Goal: Task Accomplishment & Management: Manage account settings

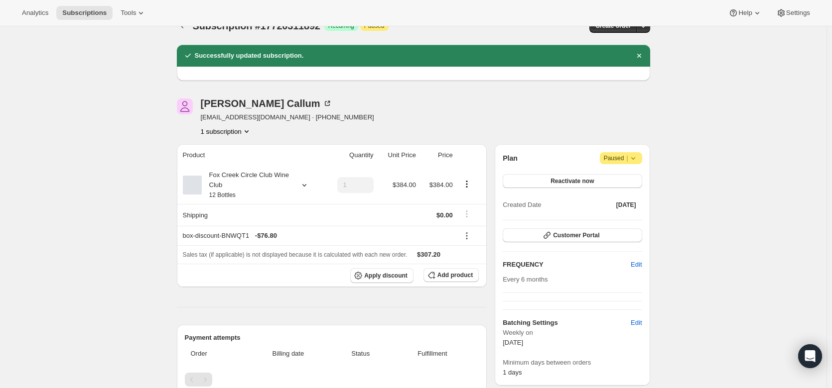
scroll to position [3, 0]
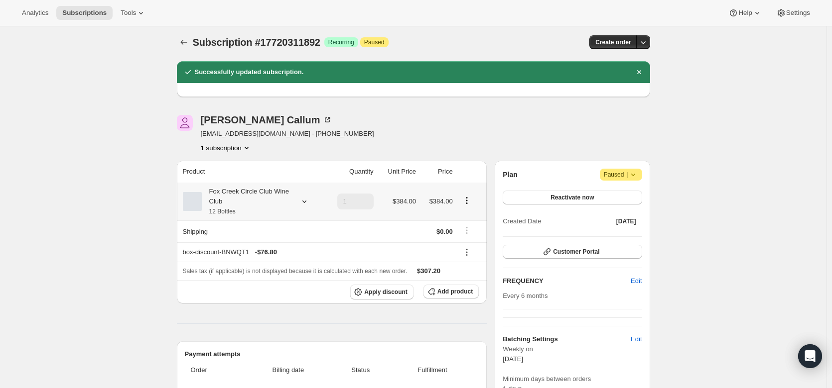
click at [305, 195] on div "Fox Creek Circle Club Wine Club 12 Bottles" at bounding box center [252, 202] width 138 height 30
click at [305, 199] on icon at bounding box center [304, 202] width 10 height 10
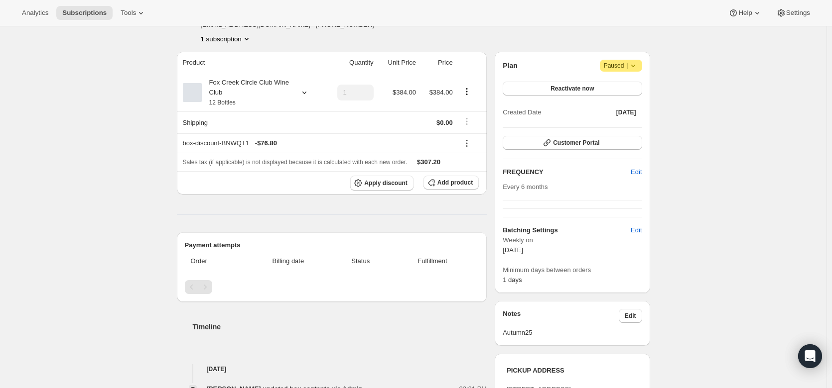
scroll to position [0, 0]
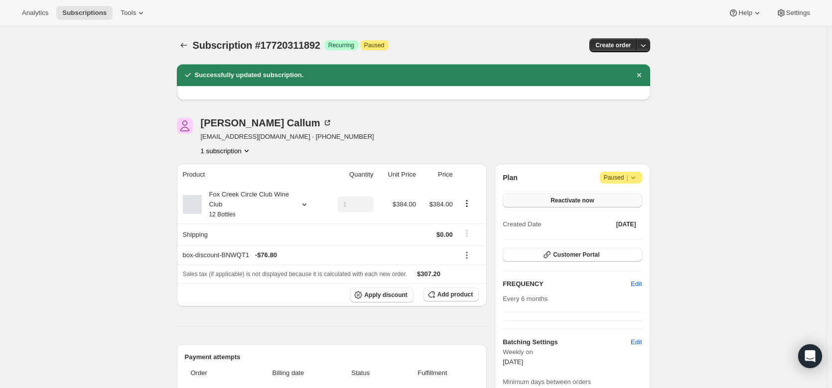
click at [568, 197] on button "Reactivate now" at bounding box center [571, 201] width 139 height 14
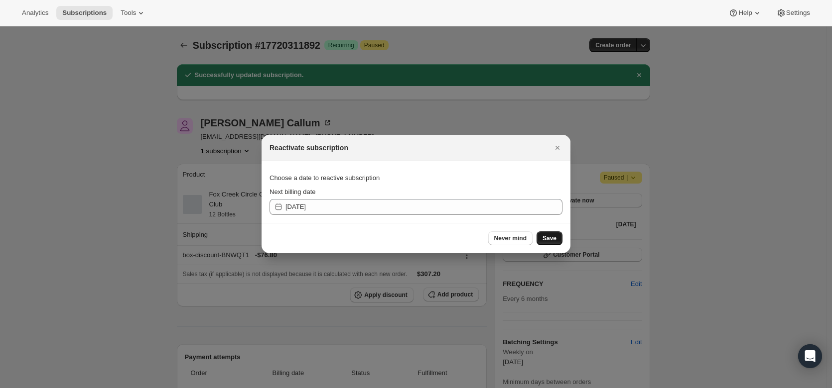
click at [550, 242] on span "Save" at bounding box center [549, 239] width 14 height 8
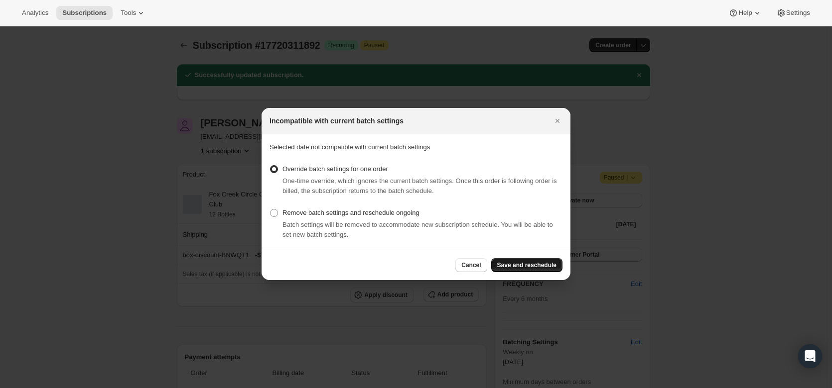
click at [558, 263] on button "Save and reschedule" at bounding box center [526, 265] width 71 height 14
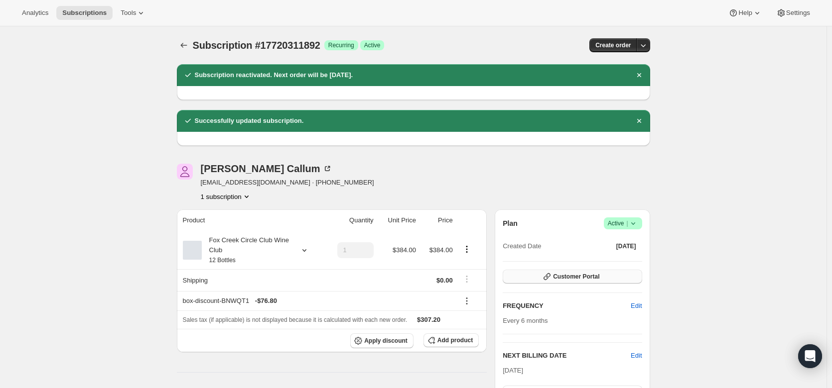
click at [587, 280] on span "Customer Portal" at bounding box center [576, 277] width 46 height 8
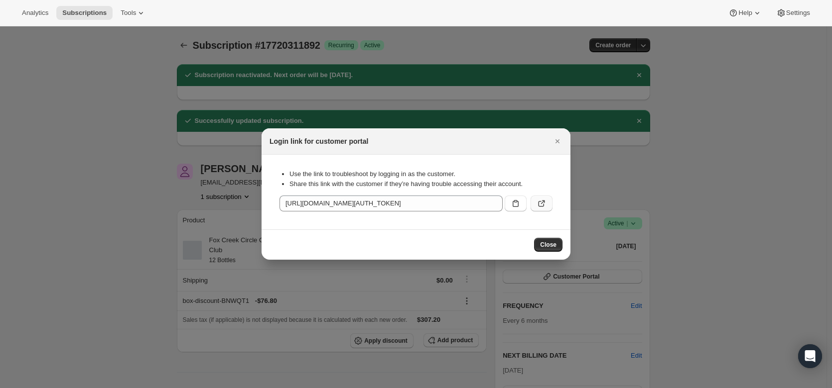
click at [540, 204] on icon ":r21v:" at bounding box center [541, 204] width 10 height 10
click at [556, 143] on icon "Close" at bounding box center [557, 141] width 4 height 4
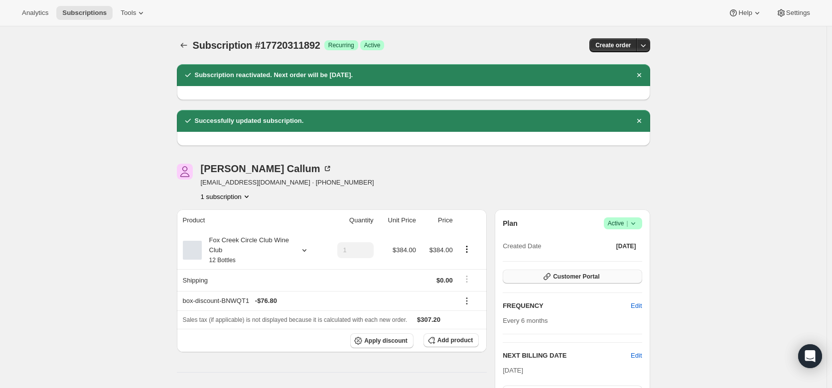
click at [595, 276] on span "Customer Portal" at bounding box center [576, 277] width 46 height 8
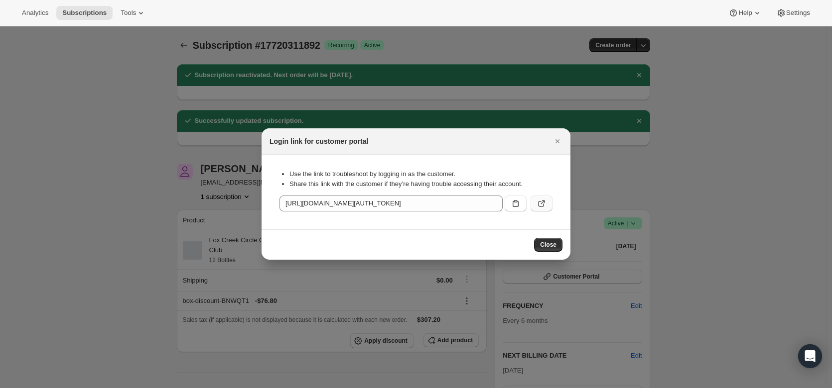
click at [542, 199] on button ":r21v:" at bounding box center [541, 204] width 22 height 16
click at [559, 138] on icon "Close" at bounding box center [557, 141] width 10 height 10
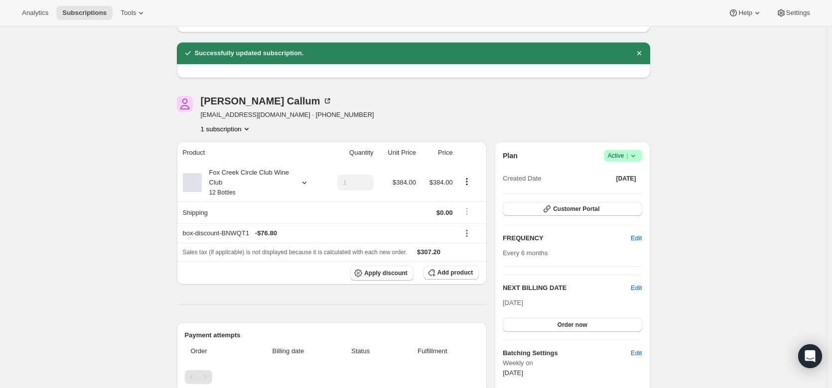
scroll to position [68, 0]
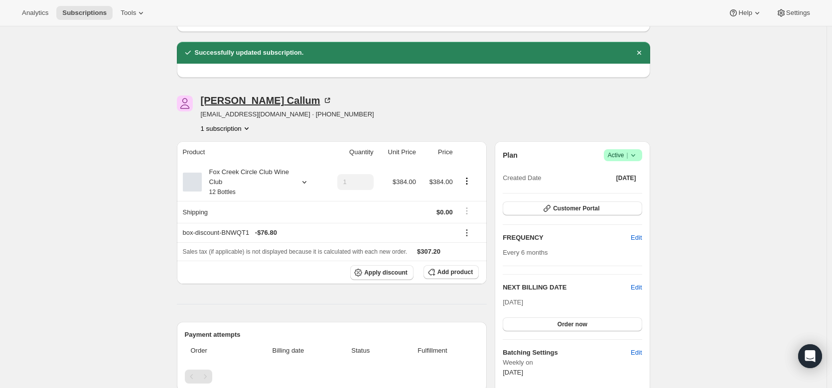
click at [322, 100] on icon at bounding box center [327, 101] width 10 height 10
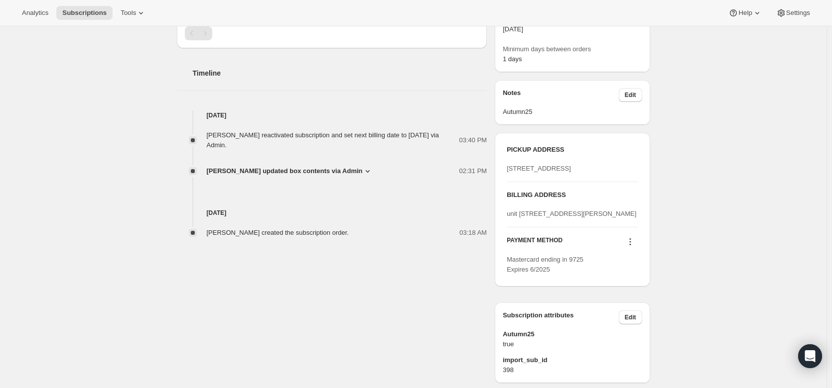
scroll to position [412, 0]
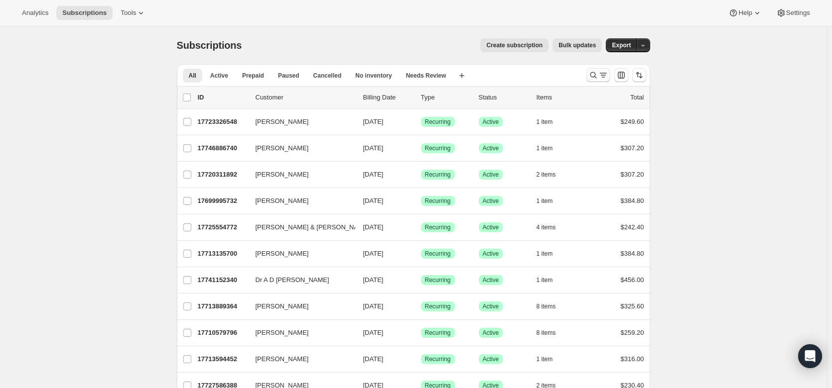
click at [602, 72] on icon "Search and filter results" at bounding box center [603, 75] width 10 height 10
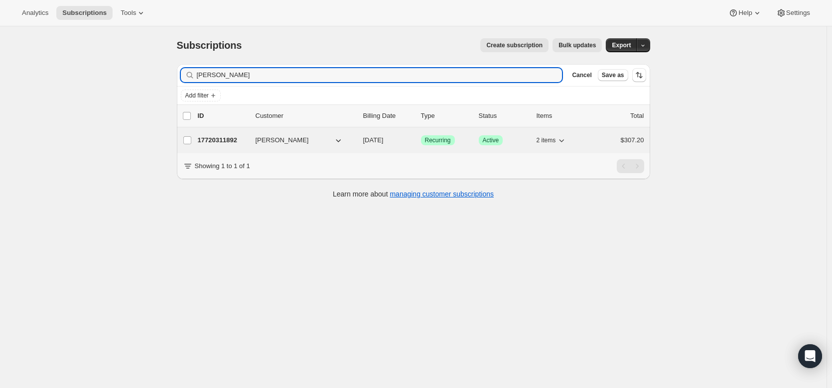
type input "paul callum"
click at [223, 145] on p "17720311892" at bounding box center [223, 140] width 50 height 10
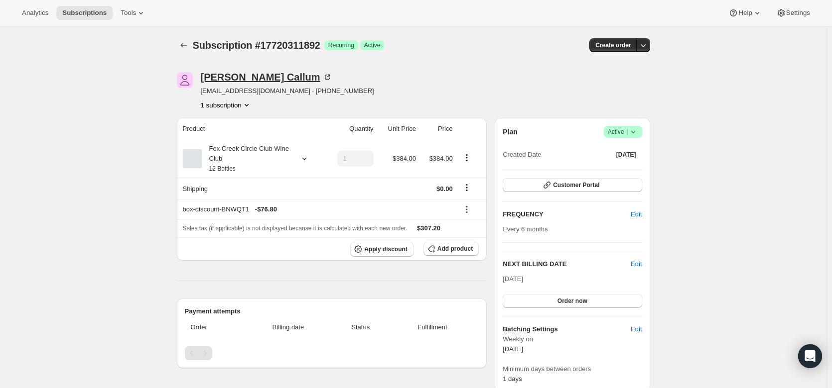
click at [322, 76] on icon at bounding box center [327, 77] width 10 height 10
click at [637, 132] on icon at bounding box center [633, 132] width 10 height 10
click at [629, 156] on span "Pause subscription" at bounding box center [626, 152] width 56 height 10
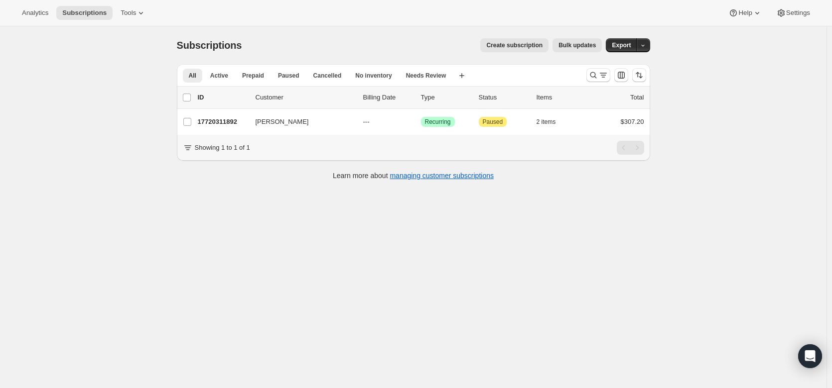
click at [521, 46] on span "Create subscription" at bounding box center [514, 45] width 56 height 8
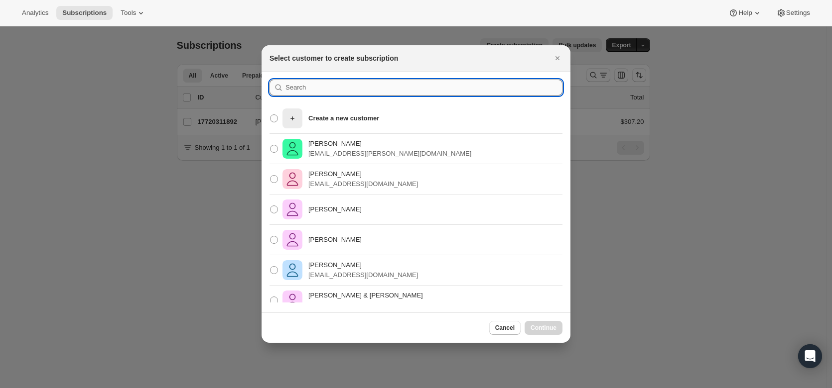
click at [342, 92] on input ":rgs:" at bounding box center [423, 88] width 277 height 16
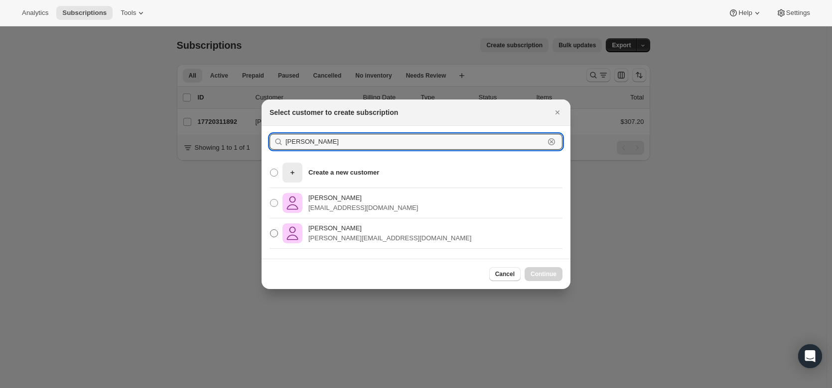
type input "paul callum"
click at [272, 236] on span ":rgs:" at bounding box center [274, 234] width 8 height 8
click at [270, 230] on input "Paul Callum paul.callum1960@gmail.com" at bounding box center [270, 230] width 0 height 0
radio input "true"
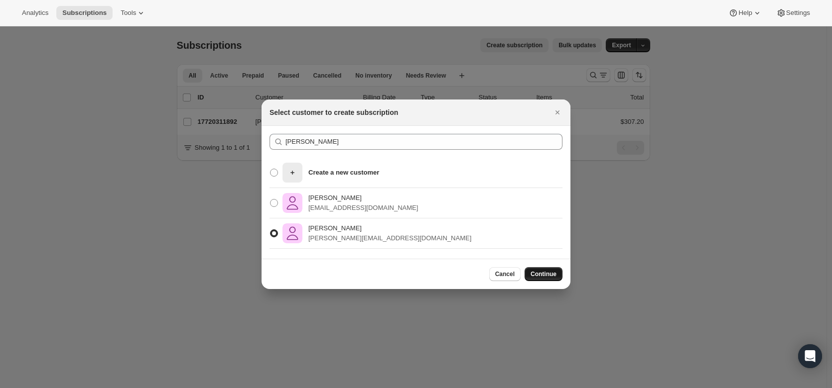
click at [544, 268] on button "Continue" at bounding box center [543, 274] width 38 height 14
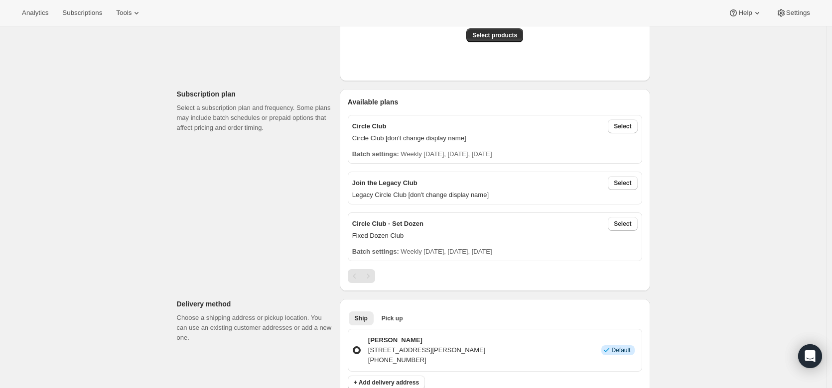
scroll to position [260, 0]
click at [529, 131] on div "Circle Club Select" at bounding box center [494, 127] width 285 height 14
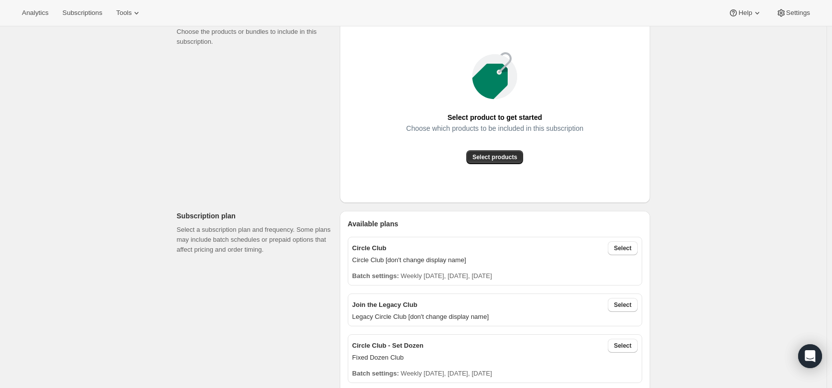
scroll to position [138, 0]
click at [509, 154] on button "Select products" at bounding box center [494, 158] width 57 height 14
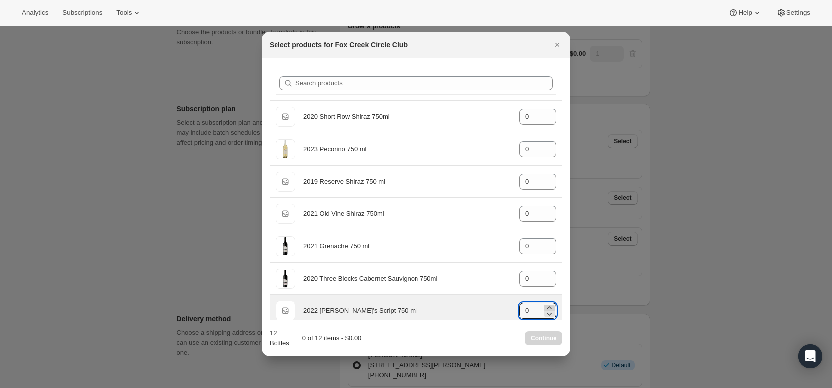
click at [544, 306] on icon ":rje:" at bounding box center [549, 308] width 10 height 10
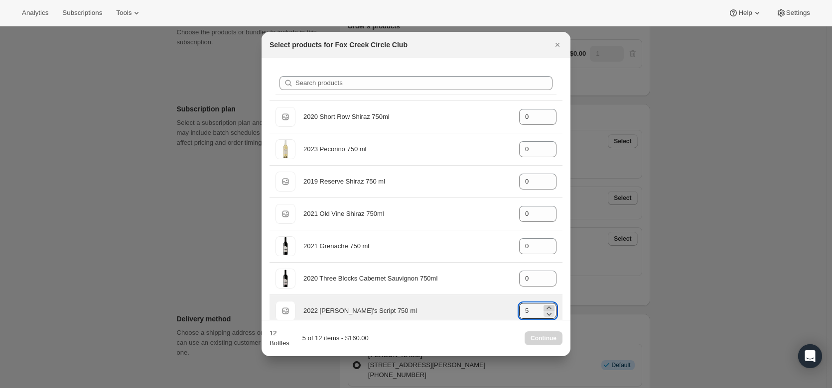
click at [544, 306] on icon ":rje:" at bounding box center [549, 308] width 10 height 10
type input "6"
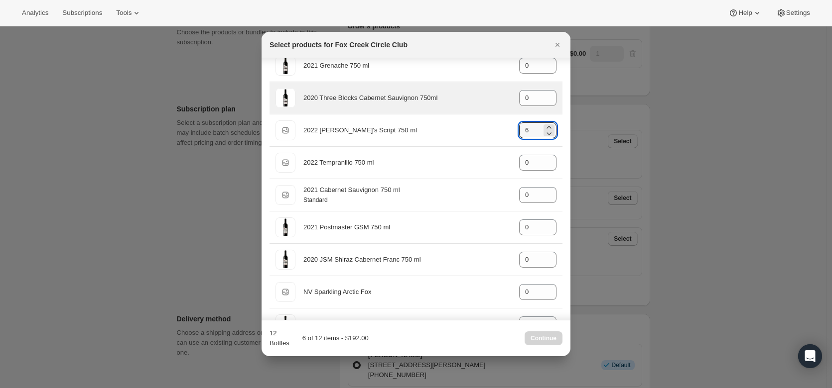
scroll to position [223, 0]
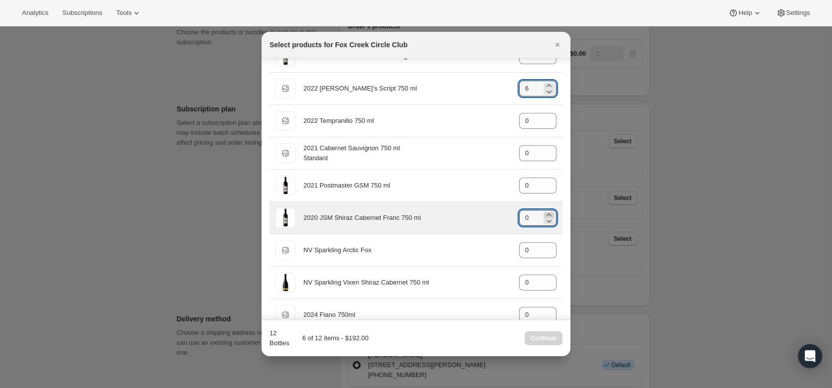
click at [544, 213] on icon ":rje:" at bounding box center [549, 215] width 10 height 10
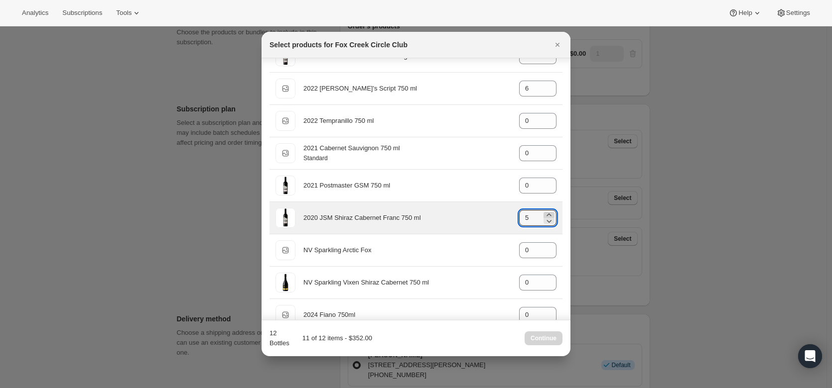
click at [544, 213] on icon ":rje:" at bounding box center [549, 215] width 10 height 10
type input "6"
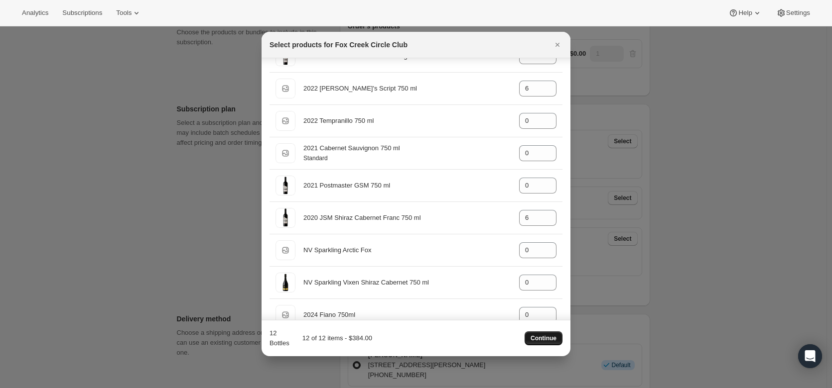
click at [546, 335] on button "Continue" at bounding box center [543, 339] width 38 height 14
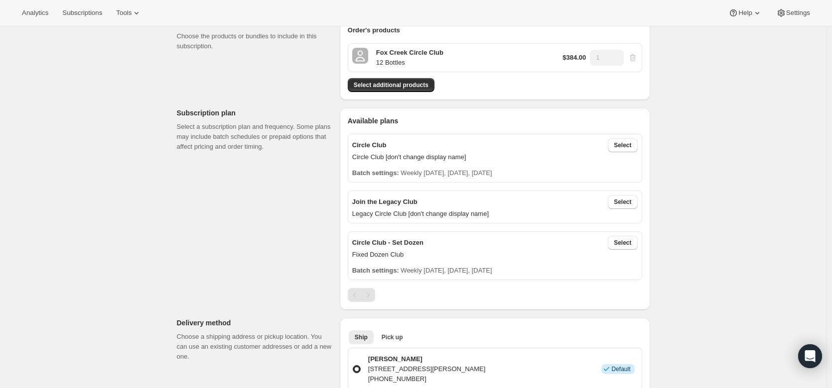
scroll to position [134, 0]
click at [623, 144] on span "Select" at bounding box center [622, 146] width 17 height 8
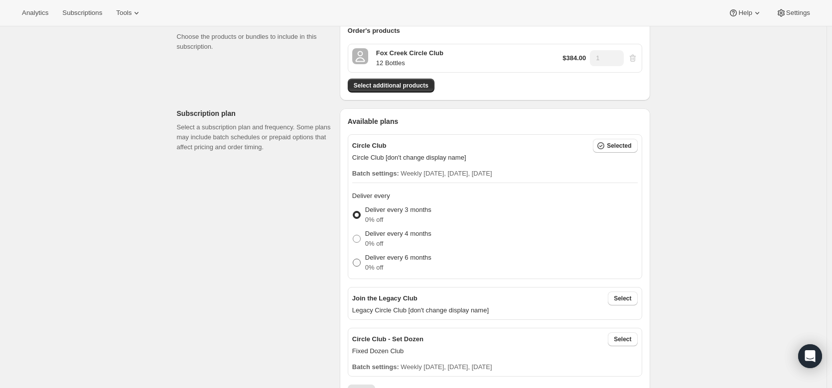
click at [360, 265] on span at bounding box center [357, 263] width 8 height 8
click at [353, 259] on input "Deliver every 6 months 0% off" at bounding box center [353, 259] width 0 height 0
radio input "true"
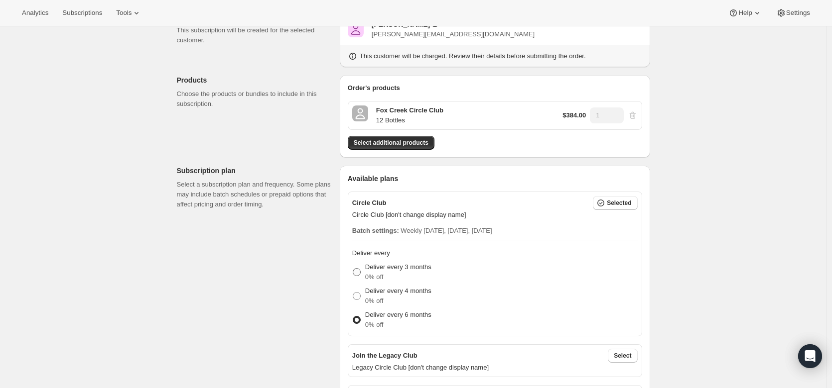
scroll to position [0, 0]
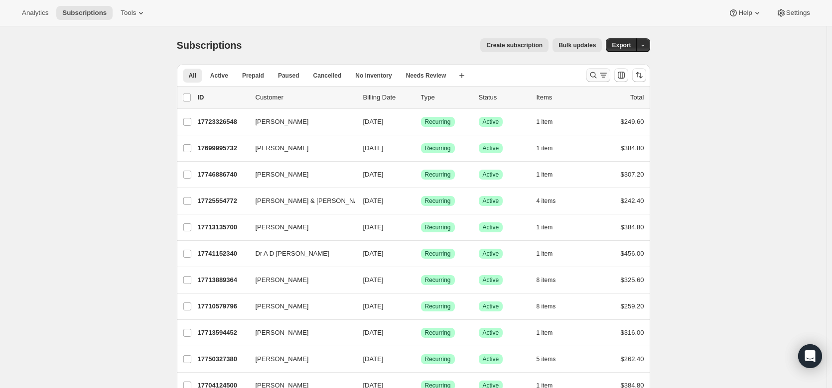
click at [600, 76] on icon "Search and filter results" at bounding box center [603, 75] width 10 height 10
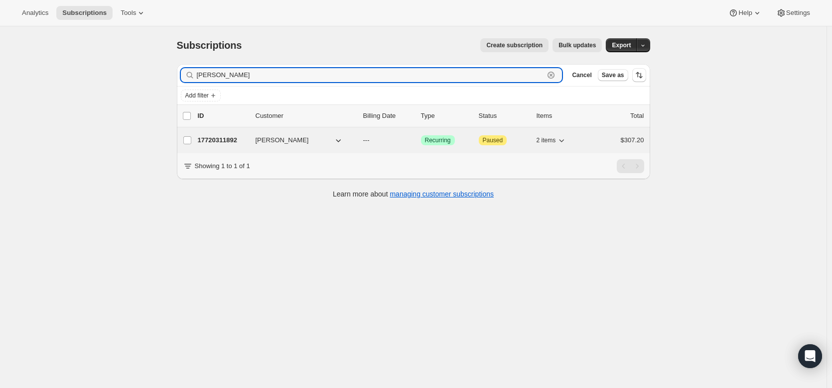
type input "[PERSON_NAME]"
click at [230, 140] on p "17720311892" at bounding box center [223, 140] width 50 height 10
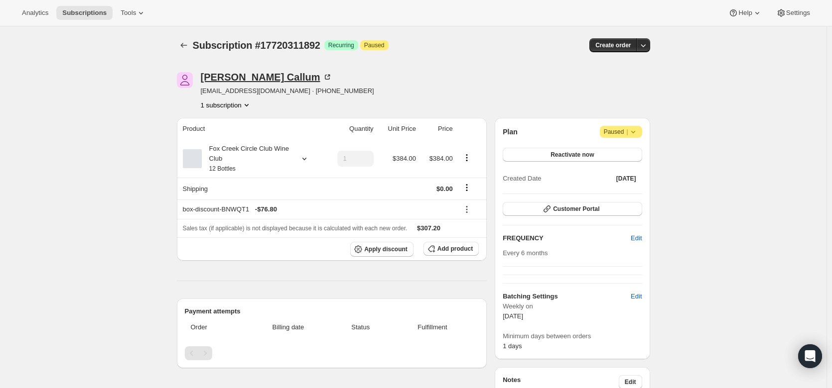
click at [322, 77] on icon at bounding box center [327, 77] width 10 height 10
click at [572, 156] on span "Reactivate now" at bounding box center [571, 155] width 43 height 8
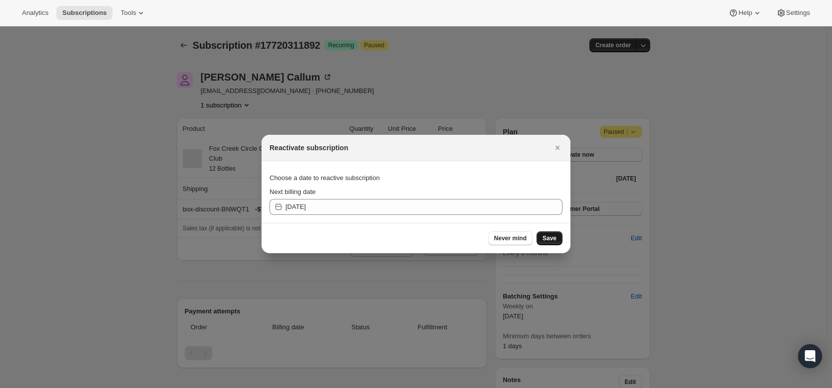
click at [550, 238] on span "Save" at bounding box center [549, 239] width 14 height 8
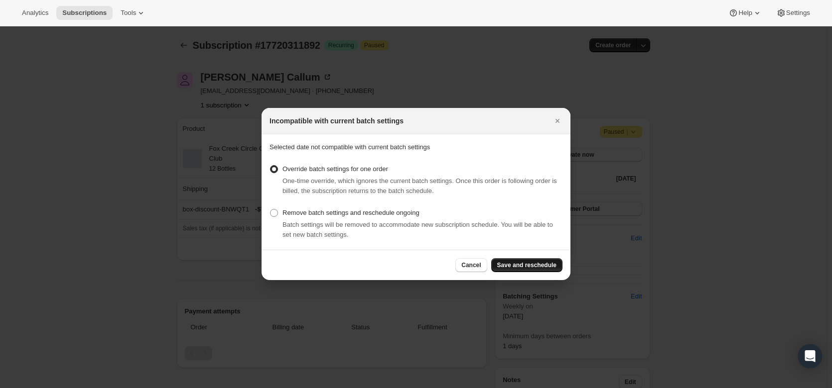
click at [537, 271] on button "Save and reschedule" at bounding box center [526, 265] width 71 height 14
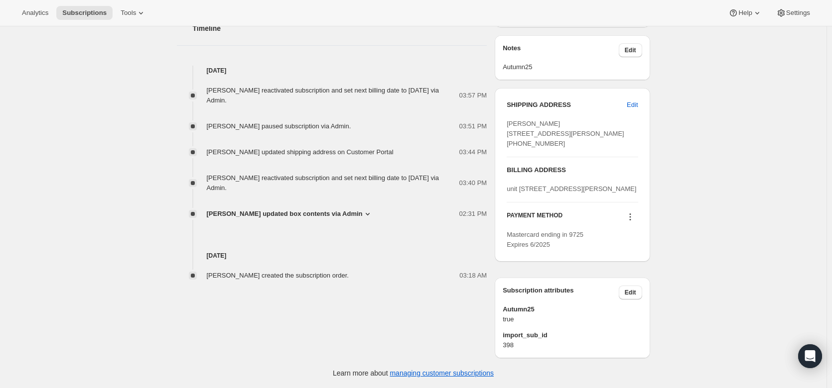
scroll to position [425, 0]
click at [631, 222] on icon at bounding box center [630, 217] width 10 height 10
click at [629, 282] on span "Send link to update card" at bounding box center [632, 285] width 70 height 7
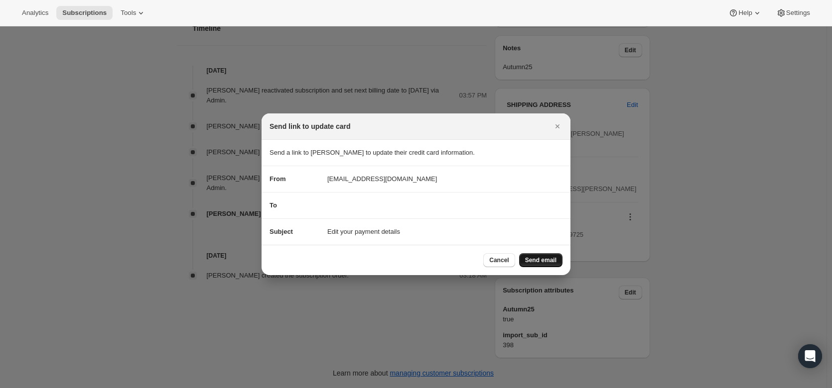
click at [549, 254] on button "Send email" at bounding box center [540, 260] width 43 height 14
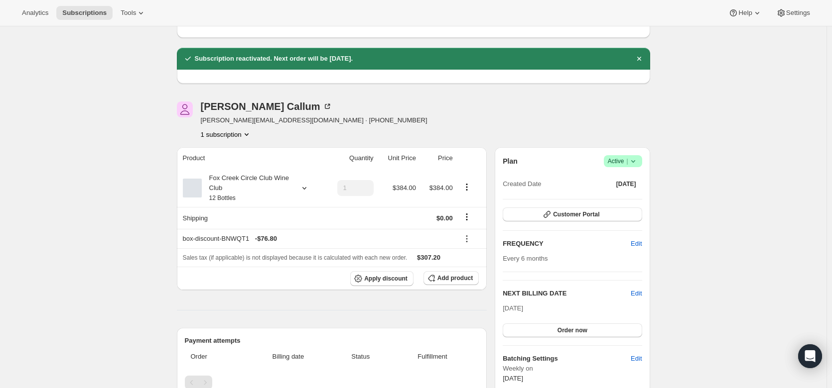
scroll to position [8, 0]
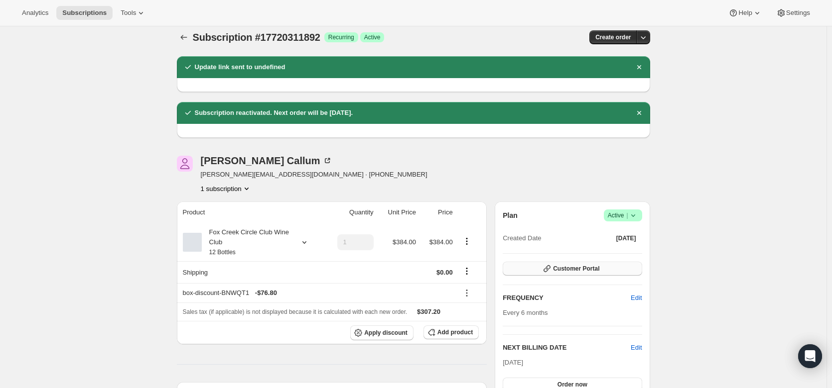
click at [599, 267] on span "Customer Portal" at bounding box center [576, 269] width 46 height 8
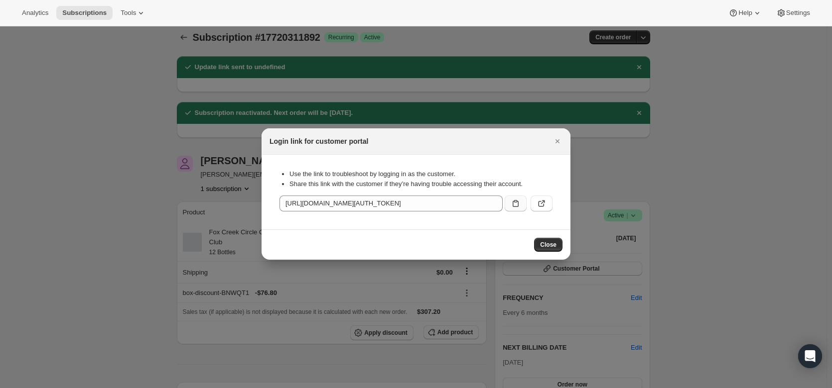
click at [511, 203] on icon ":rg4:" at bounding box center [515, 204] width 10 height 10
click at [561, 141] on icon "Close" at bounding box center [557, 141] width 10 height 10
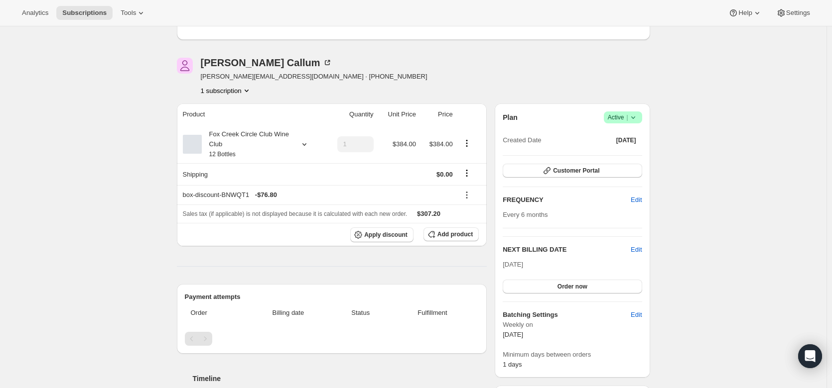
scroll to position [107, 0]
click at [307, 142] on icon at bounding box center [304, 144] width 10 height 10
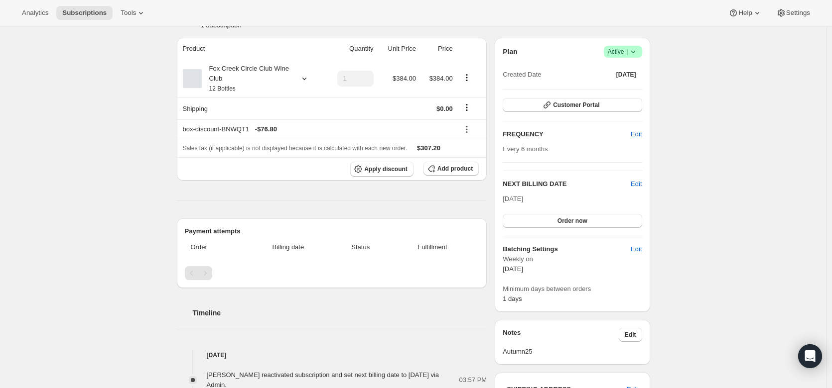
scroll to position [171, 0]
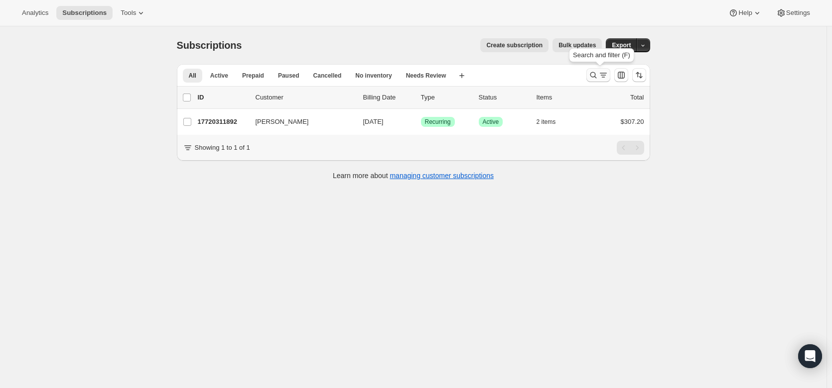
click at [598, 75] on icon "Search and filter results" at bounding box center [593, 75] width 10 height 10
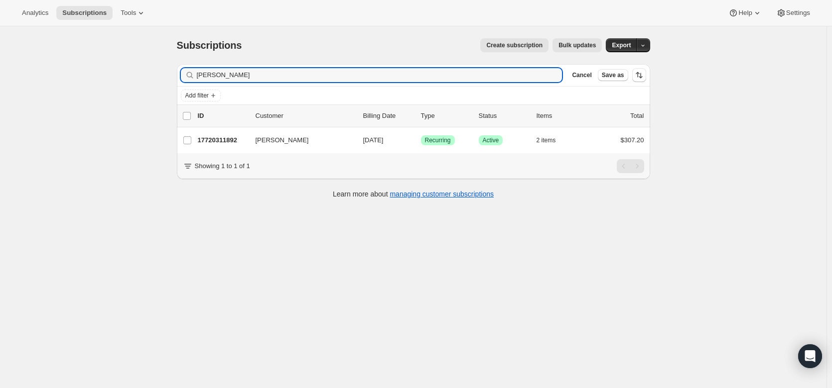
drag, startPoint x: 264, startPoint y: 70, endPoint x: 161, endPoint y: 71, distance: 103.6
click at [161, 71] on div "Subscriptions. This page is ready Subscriptions Create subscription Bulk update…" at bounding box center [413, 220] width 826 height 388
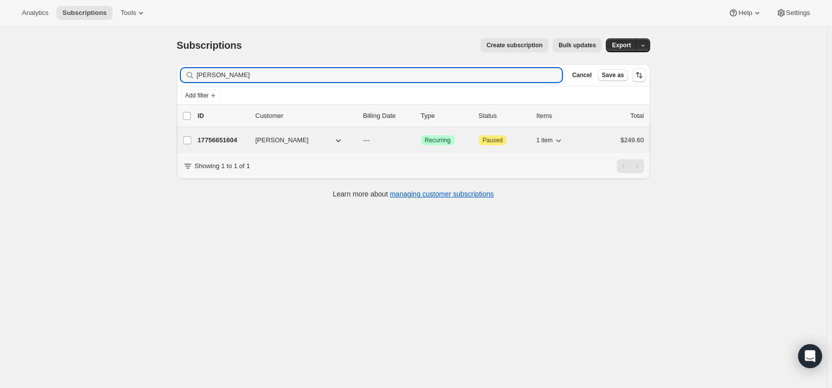
type input "[PERSON_NAME]"
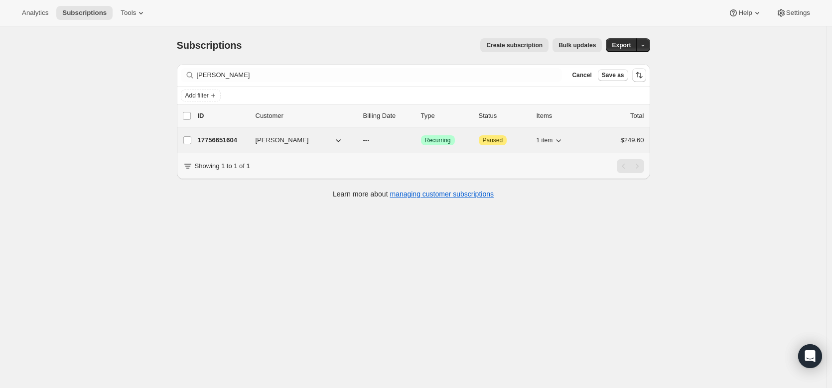
click at [234, 137] on p "17756651604" at bounding box center [223, 140] width 50 height 10
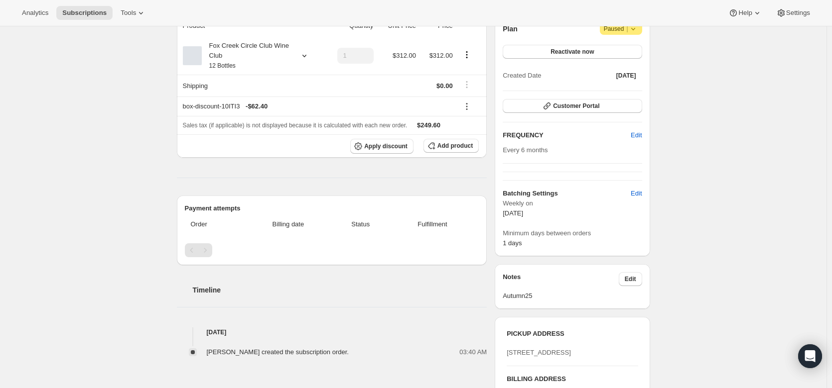
scroll to position [45, 0]
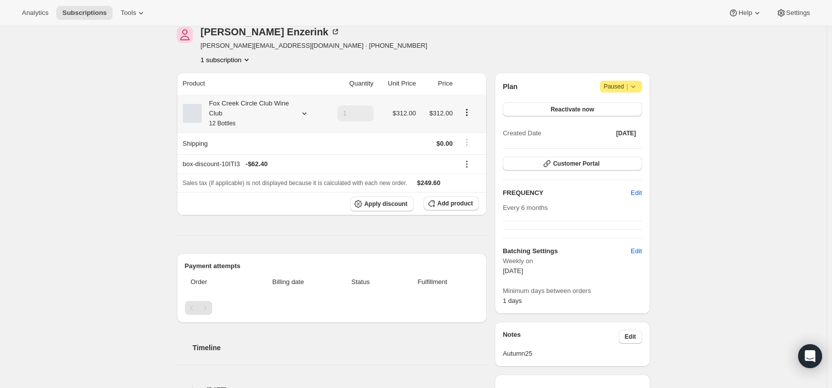
click at [304, 114] on icon at bounding box center [304, 114] width 10 height 10
click at [276, 174] on button "Edit box" at bounding box center [250, 179] width 98 height 14
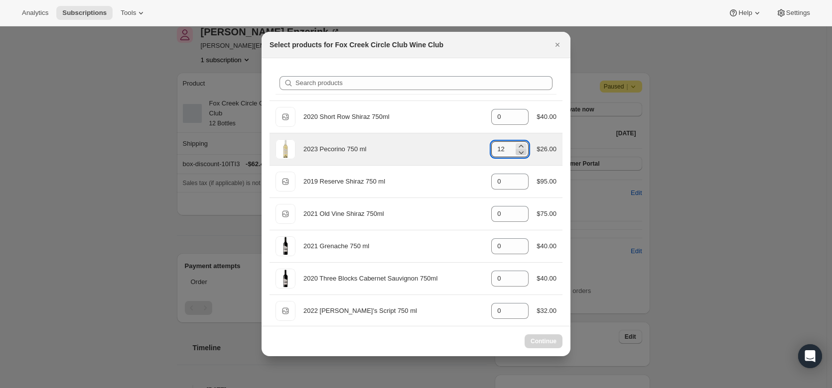
click at [518, 155] on icon ":r6h:" at bounding box center [521, 152] width 10 height 10
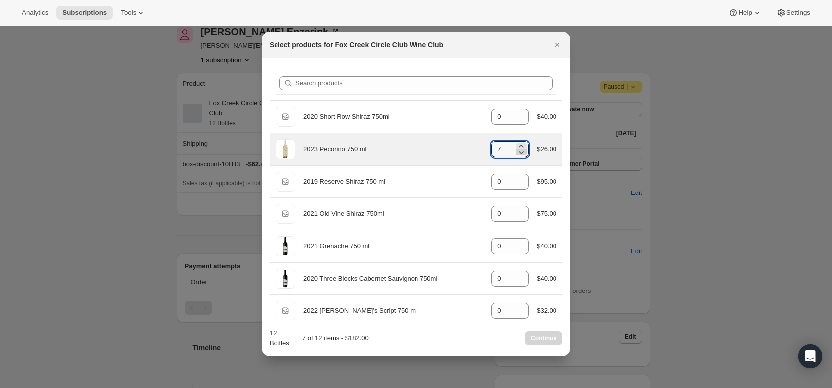
click at [518, 155] on icon ":r6h:" at bounding box center [521, 152] width 10 height 10
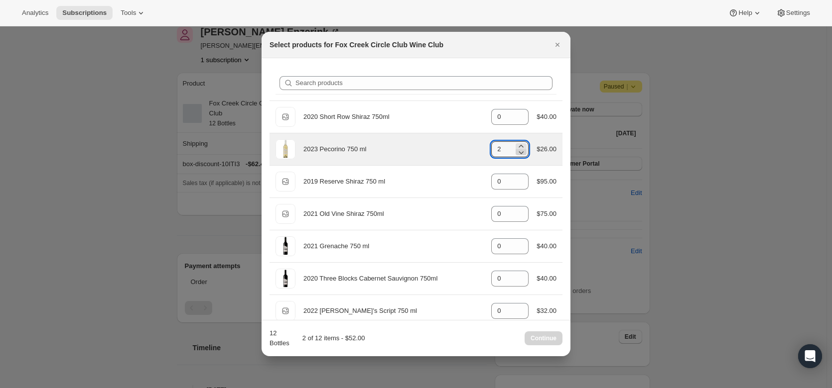
click at [518, 155] on icon ":r6h:" at bounding box center [521, 152] width 10 height 10
type input "0"
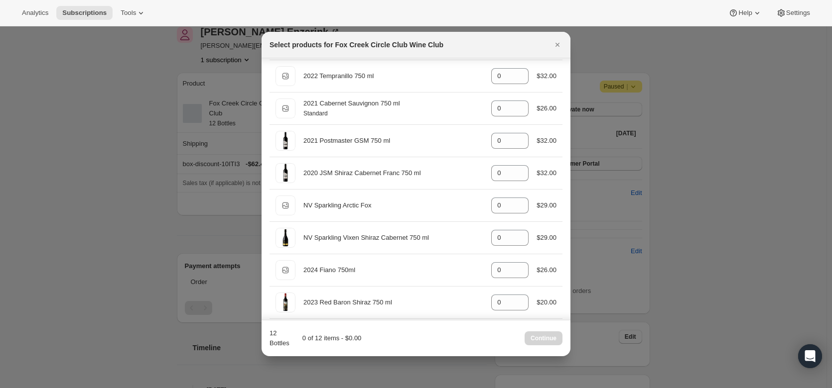
scroll to position [268, 0]
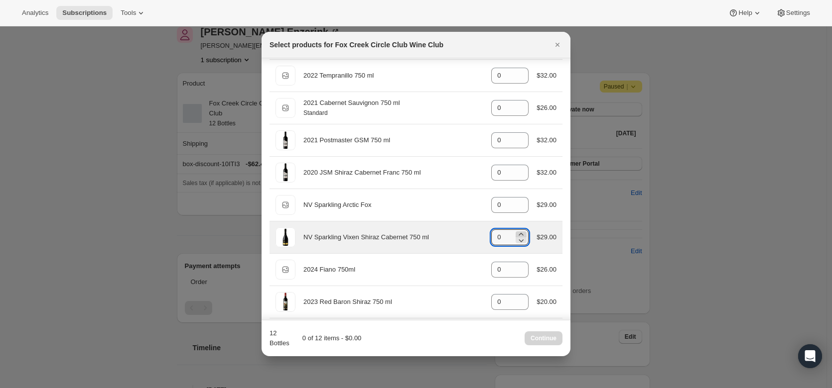
click at [519, 234] on icon ":r6h:" at bounding box center [521, 234] width 4 height 2
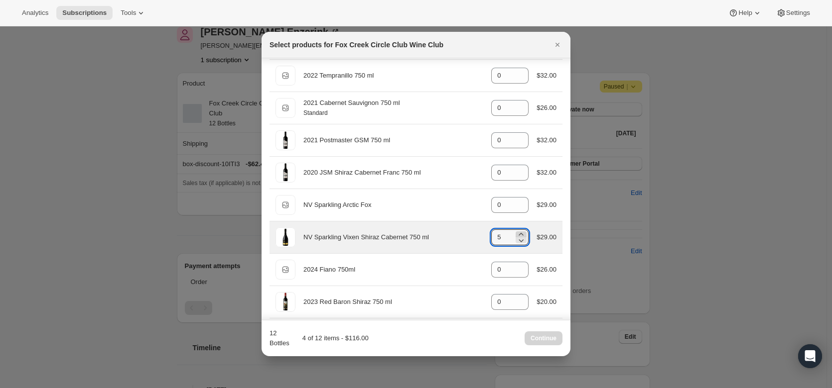
click at [519, 234] on icon ":r6h:" at bounding box center [521, 234] width 4 height 2
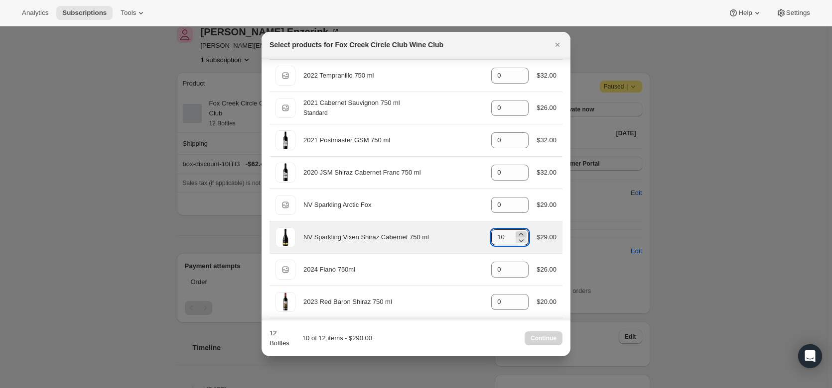
click at [519, 234] on icon ":r6h:" at bounding box center [521, 234] width 4 height 2
type input "12"
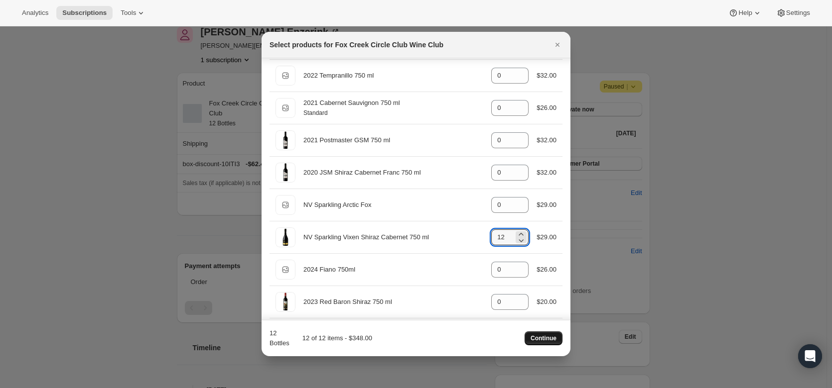
click at [549, 341] on span "Continue" at bounding box center [543, 339] width 26 height 8
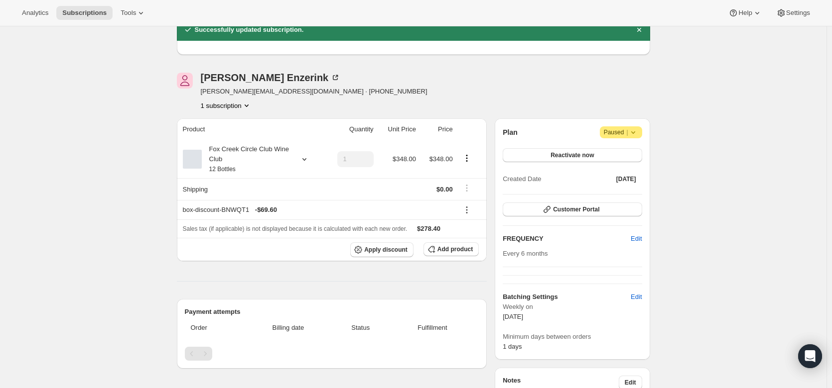
scroll to position [0, 0]
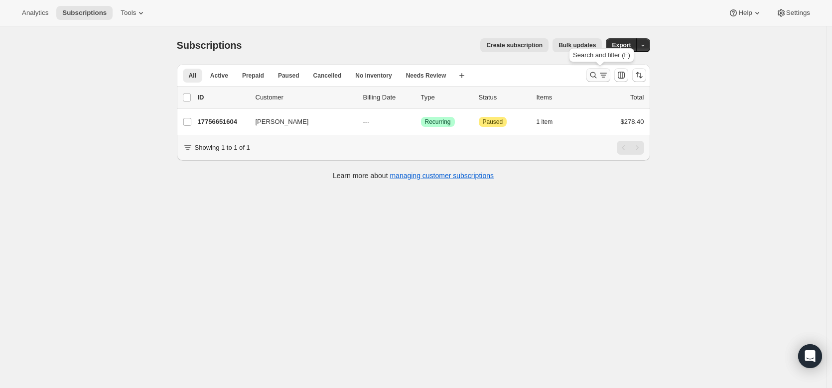
click at [598, 75] on icon "Search and filter results" at bounding box center [593, 75] width 10 height 10
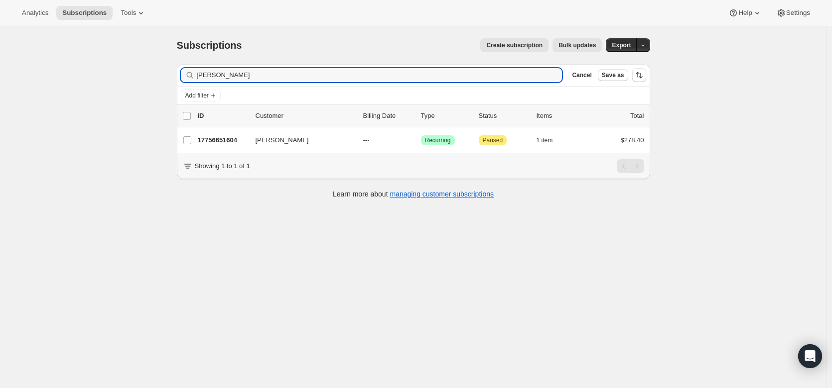
drag, startPoint x: 248, startPoint y: 73, endPoint x: 168, endPoint y: 68, distance: 79.8
click at [168, 68] on div "Subscriptions. This page is ready Subscriptions Create subscription Bulk update…" at bounding box center [413, 117] width 497 height 183
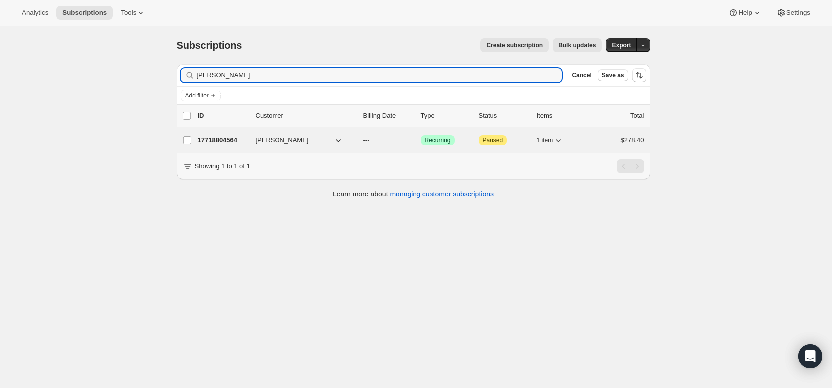
type input "John o'rourke"
click at [215, 139] on p "17718804564" at bounding box center [223, 140] width 50 height 10
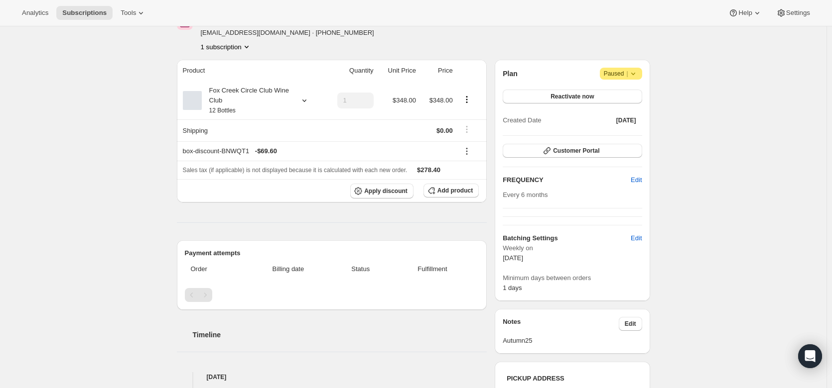
scroll to position [57, 0]
click at [302, 97] on icon at bounding box center [304, 102] width 10 height 10
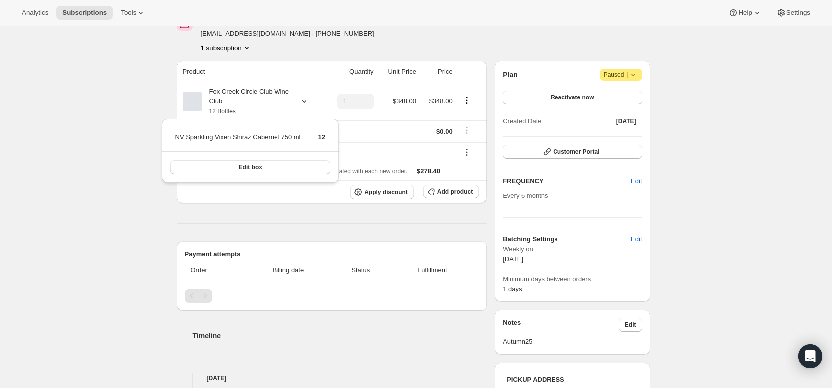
click at [464, 222] on div "Product Quantity Unit Price Price Fox Creek Circle Club Wine Club 12 Bottles 1 …" at bounding box center [332, 263] width 310 height 404
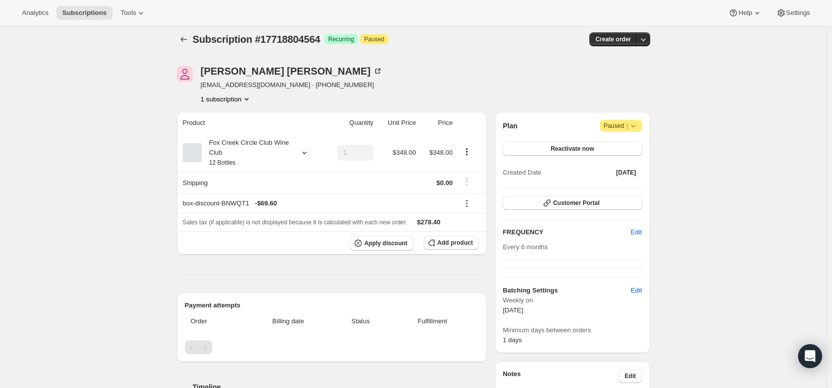
scroll to position [0, 0]
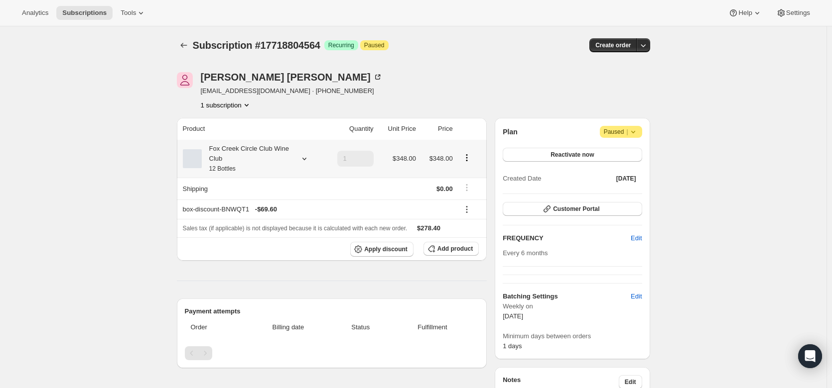
click at [304, 155] on icon at bounding box center [304, 159] width 10 height 10
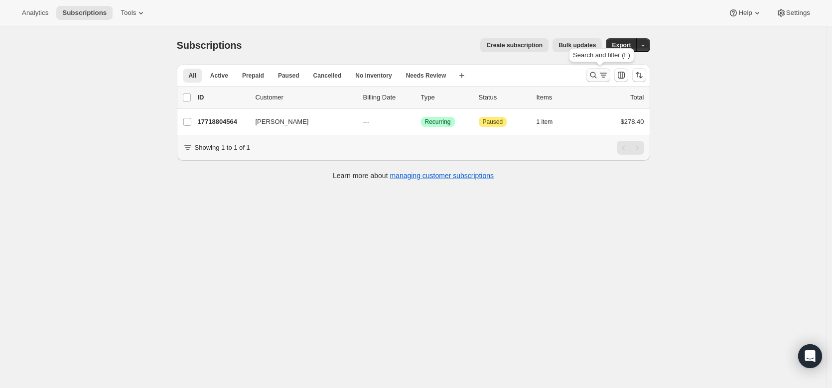
click at [598, 75] on icon "Search and filter results" at bounding box center [593, 75] width 10 height 10
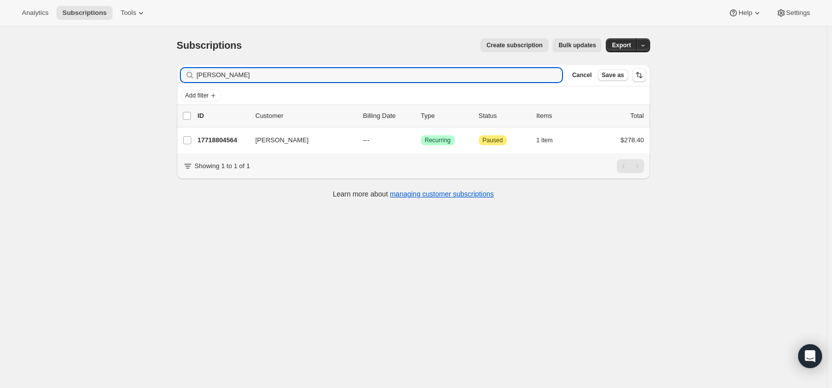
drag, startPoint x: 245, startPoint y: 74, endPoint x: 167, endPoint y: 68, distance: 77.9
click at [167, 68] on div "Subscriptions. This page is ready Subscriptions Create subscription Bulk update…" at bounding box center [413, 117] width 497 height 183
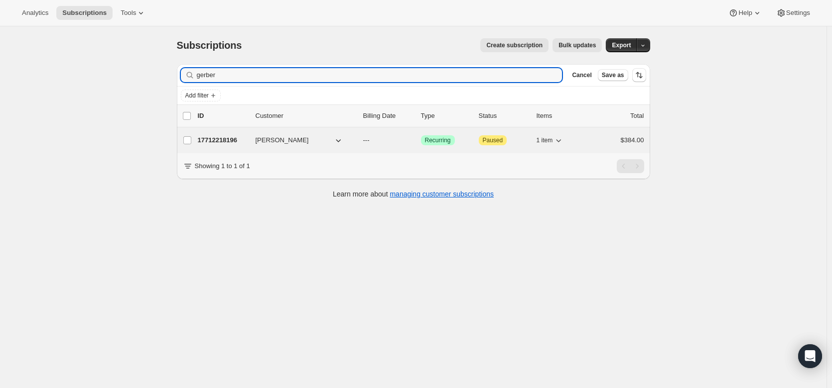
type input "gerber"
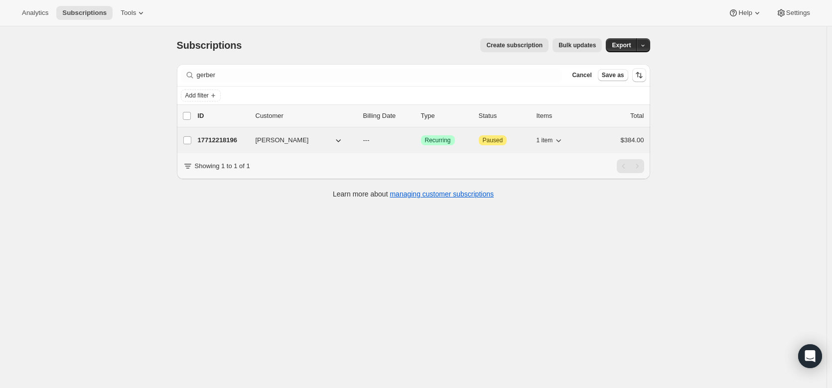
click at [225, 137] on p "17712218196" at bounding box center [223, 140] width 50 height 10
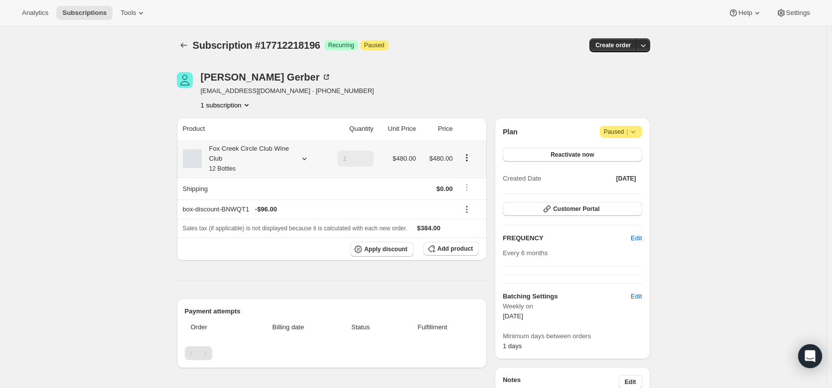
click at [303, 156] on icon at bounding box center [304, 159] width 10 height 10
click at [342, 200] on th "box-discount-BNWQT1 - $96.00" at bounding box center [316, 209] width 279 height 19
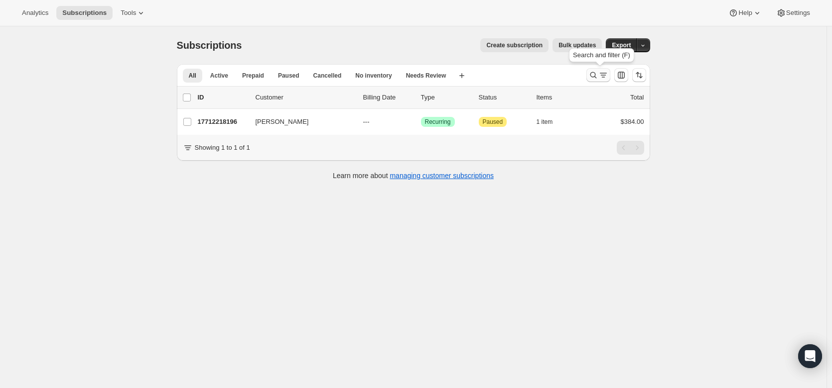
click at [598, 75] on icon "Search and filter results" at bounding box center [593, 75] width 10 height 10
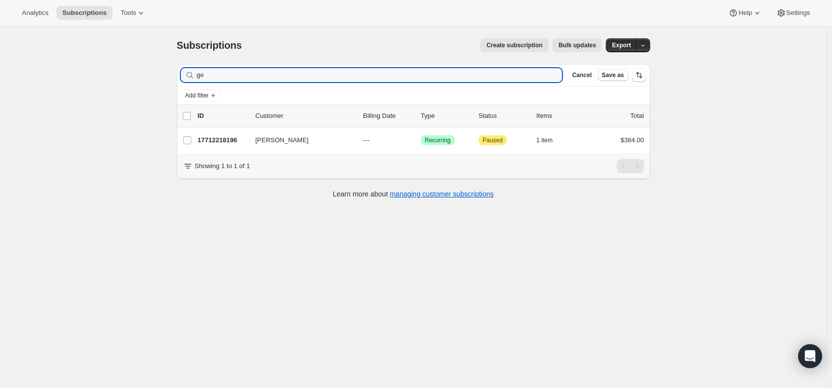
type input "g"
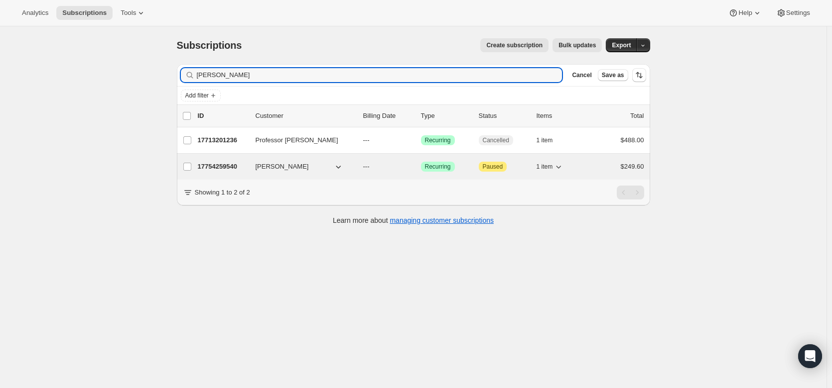
type input "boland"
click at [222, 169] on p "17754259540" at bounding box center [223, 167] width 50 height 10
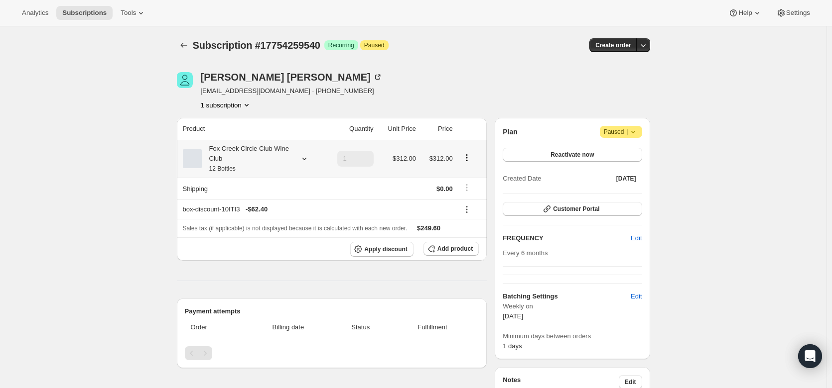
click at [299, 162] on div at bounding box center [302, 159] width 14 height 10
click at [287, 227] on button "Edit box" at bounding box center [250, 225] width 98 height 14
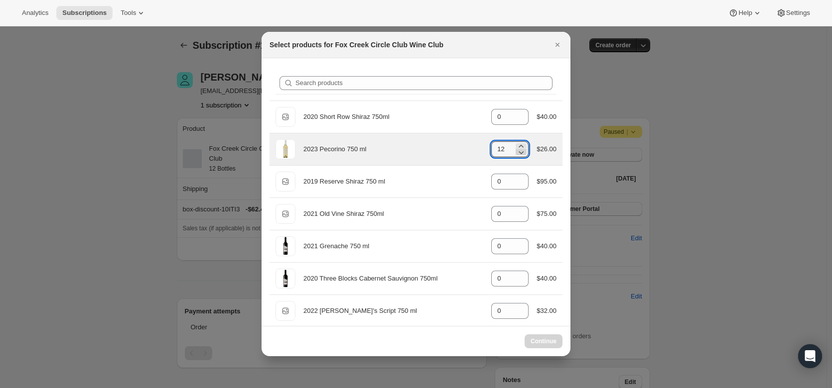
click at [519, 154] on icon ":r1a6:" at bounding box center [521, 152] width 10 height 10
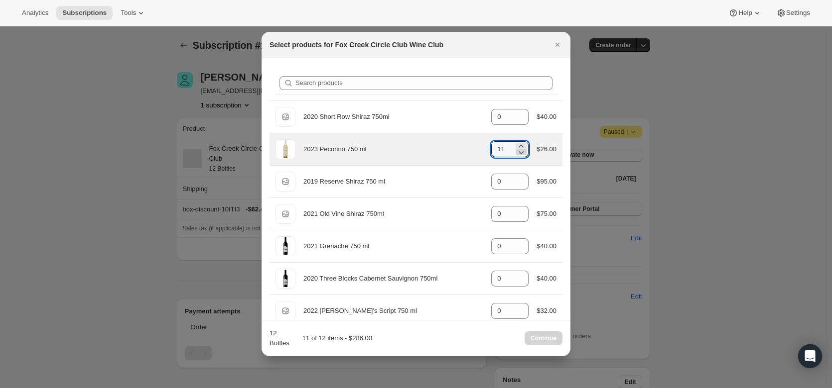
click at [519, 154] on icon ":r1a6:" at bounding box center [521, 152] width 10 height 10
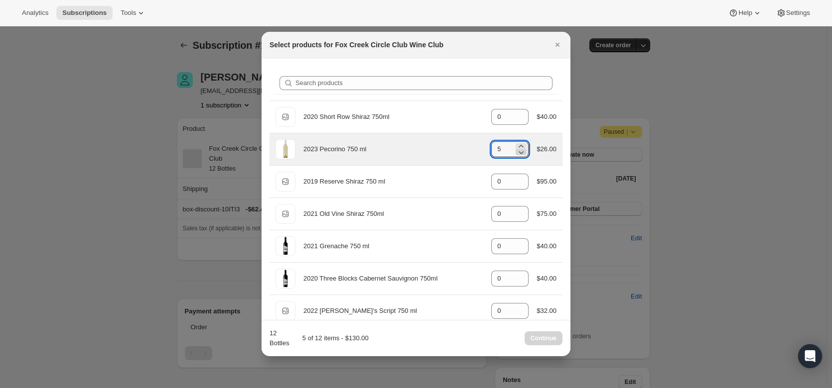
click at [519, 154] on icon ":r1a6:" at bounding box center [521, 152] width 10 height 10
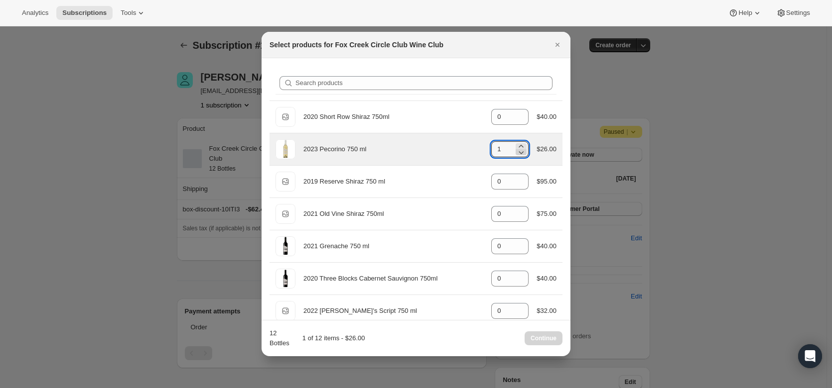
type input "0"
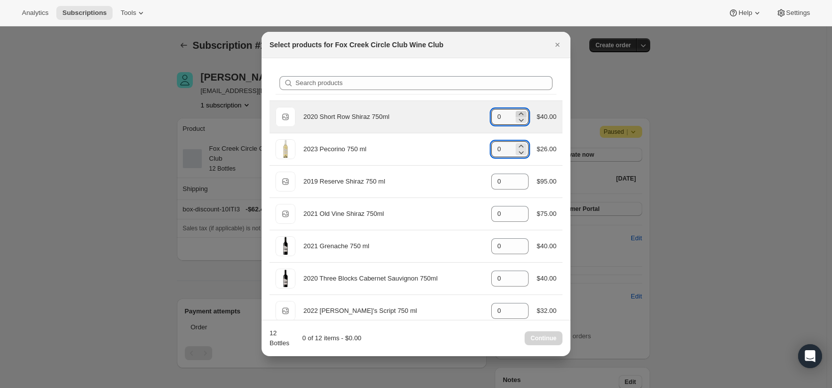
click at [516, 114] on icon ":r1a6:" at bounding box center [521, 114] width 10 height 10
type input "4"
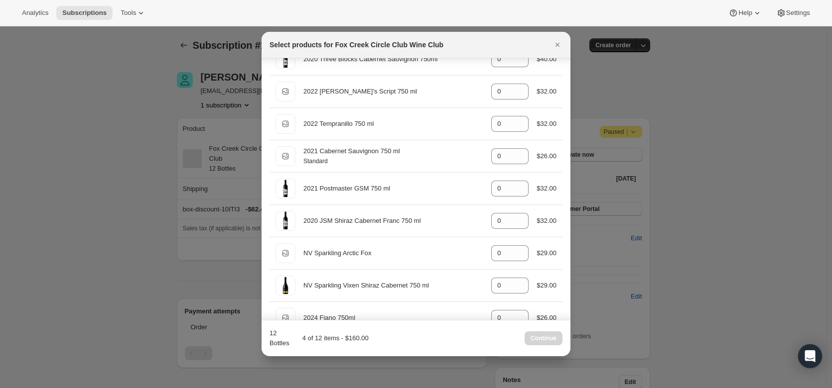
scroll to position [220, 0]
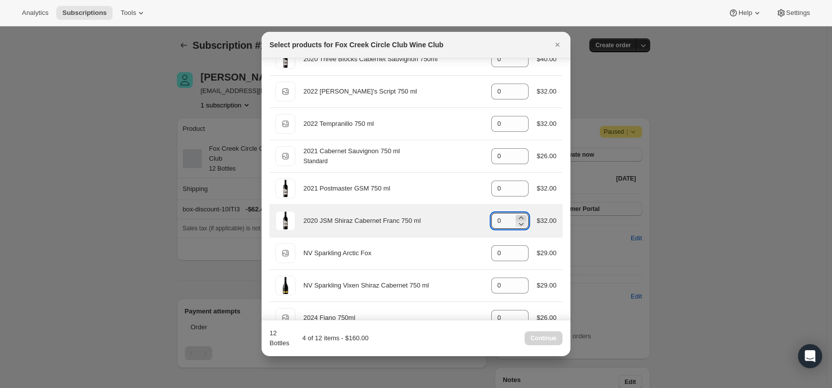
click at [520, 216] on icon ":r1a6:" at bounding box center [521, 218] width 10 height 10
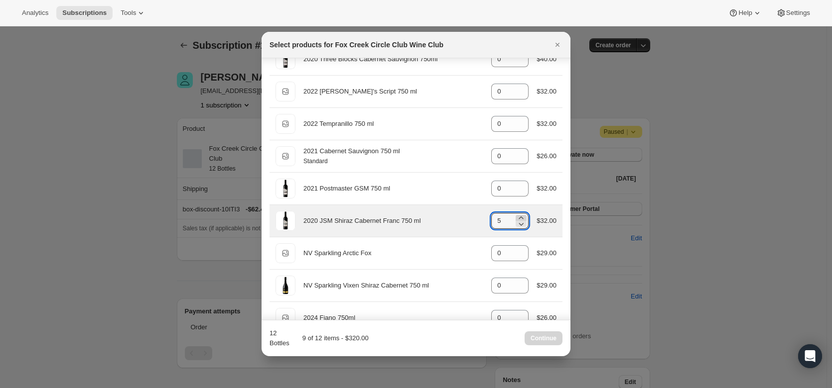
click at [520, 216] on icon ":r1a6:" at bounding box center [521, 218] width 10 height 10
type input "6"
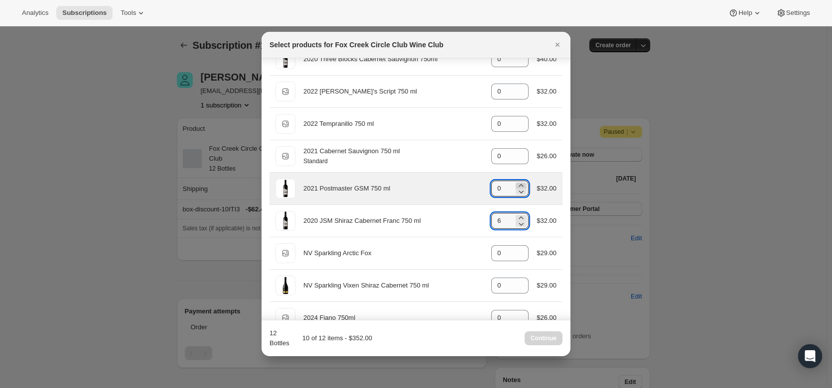
click at [519, 184] on icon ":r1a6:" at bounding box center [521, 186] width 10 height 10
click at [519, 191] on icon ":r1a6:" at bounding box center [521, 192] width 5 height 3
type input "2"
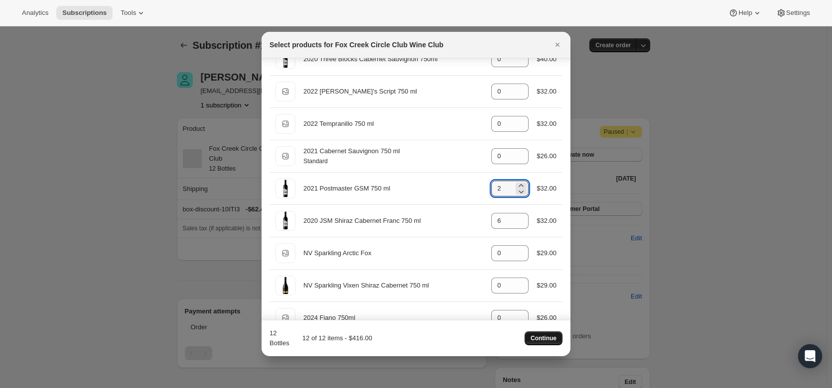
click at [558, 340] on button "Continue" at bounding box center [543, 339] width 38 height 14
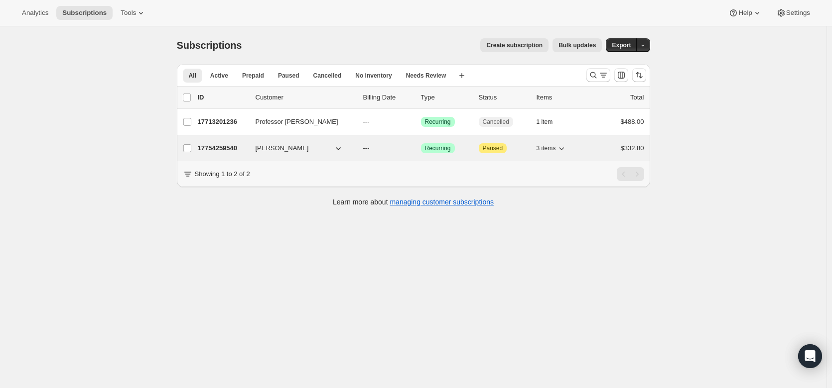
click at [212, 150] on p "17754259540" at bounding box center [223, 148] width 50 height 10
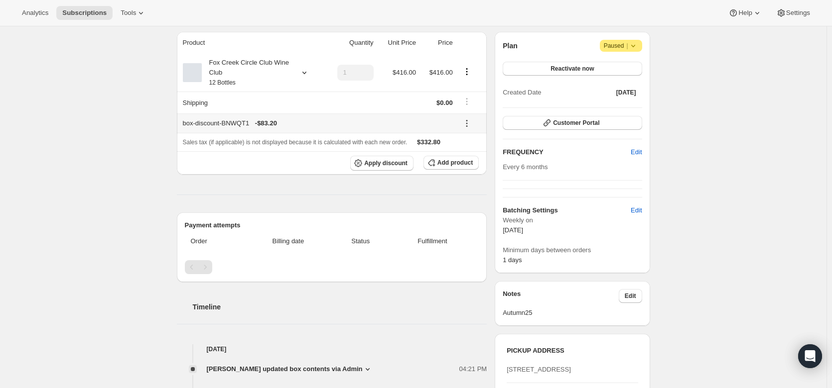
scroll to position [83, 0]
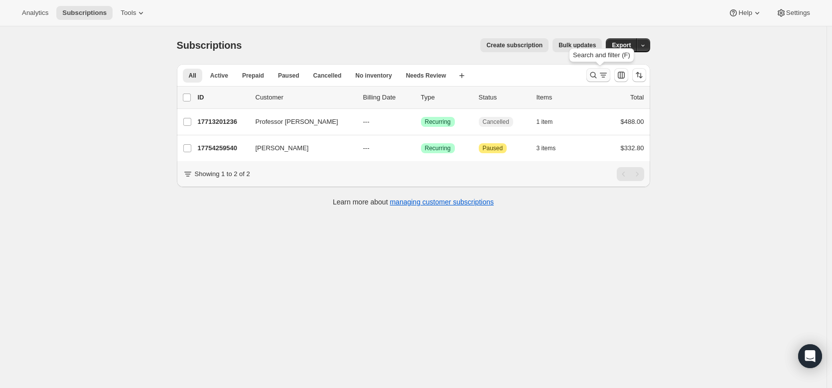
click at [592, 72] on icon "Search and filter results" at bounding box center [593, 75] width 10 height 10
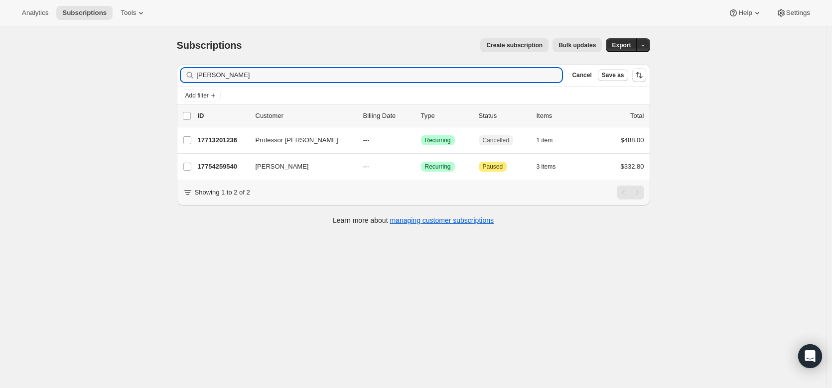
drag, startPoint x: 231, startPoint y: 75, endPoint x: 167, endPoint y: 74, distance: 63.7
click at [167, 74] on div "Subscriptions. This page is ready Subscriptions Create subscription Bulk update…" at bounding box center [413, 130] width 497 height 209
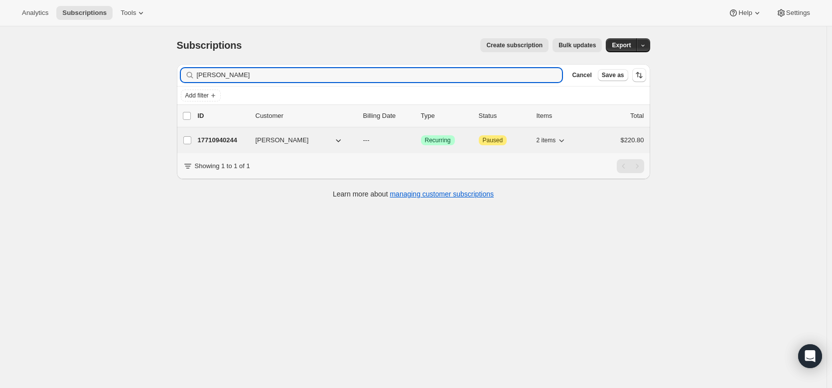
type input "Damian Woods"
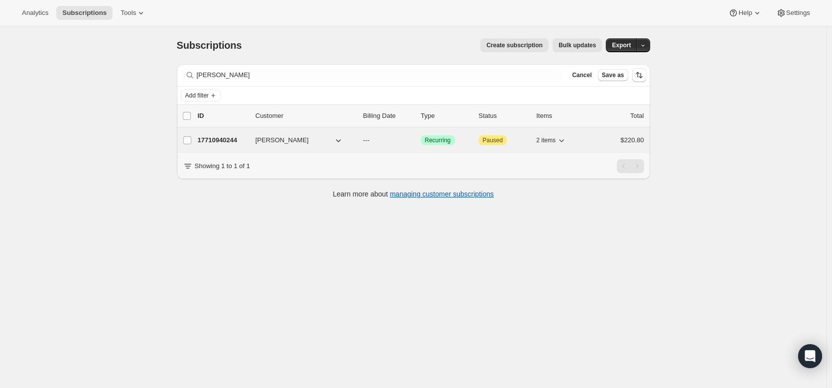
click at [227, 141] on p "17710940244" at bounding box center [223, 140] width 50 height 10
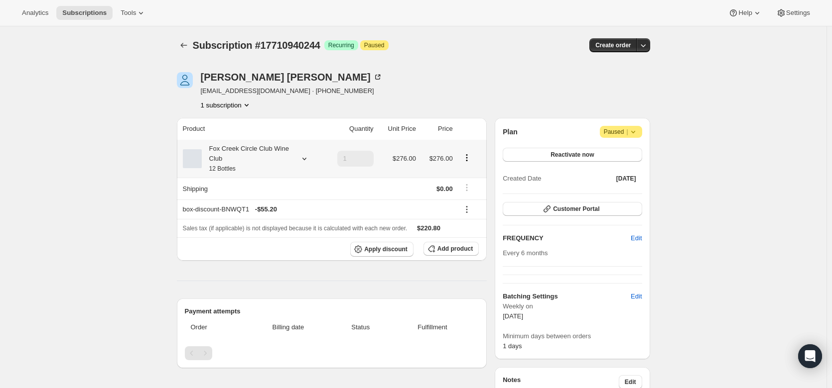
click at [305, 151] on div "Fox Creek Circle Club Wine Club 12 Bottles" at bounding box center [252, 159] width 138 height 30
click at [306, 159] on icon at bounding box center [304, 159] width 10 height 10
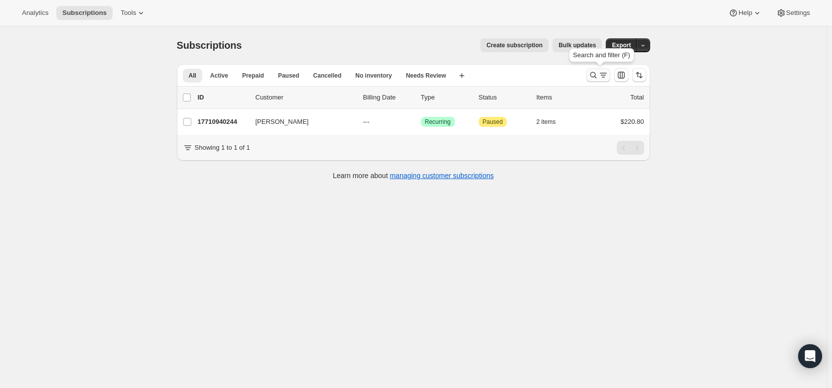
click at [603, 76] on icon "Search and filter results" at bounding box center [603, 75] width 10 height 10
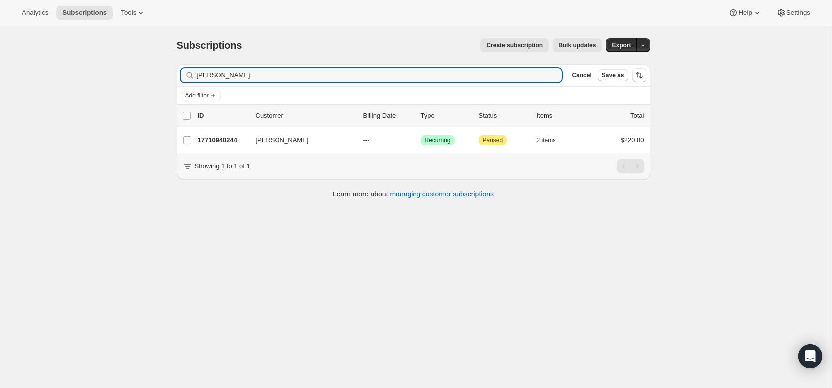
drag, startPoint x: 250, startPoint y: 71, endPoint x: 188, endPoint y: 68, distance: 62.3
click at [188, 68] on div "Damian Woods Clear" at bounding box center [371, 75] width 381 height 14
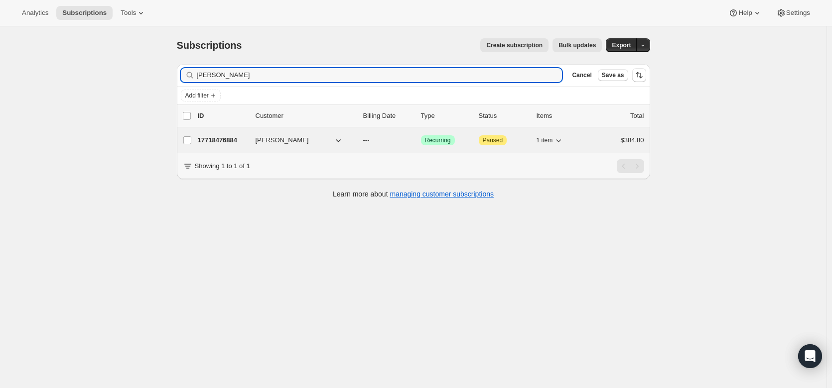
type input "andrew Slimming"
click at [219, 144] on p "17718476884" at bounding box center [223, 140] width 50 height 10
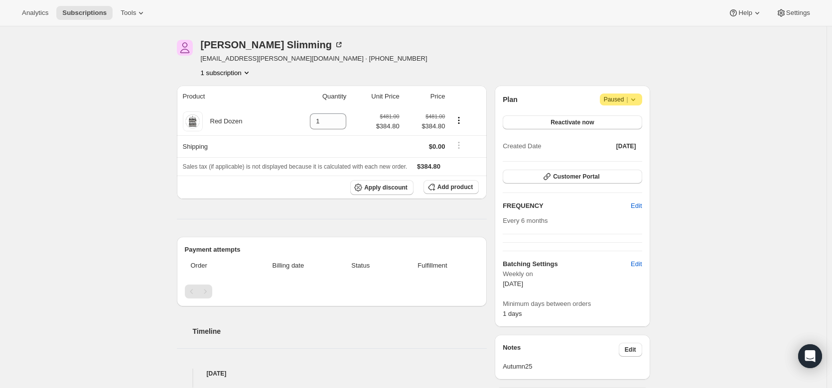
scroll to position [28, 0]
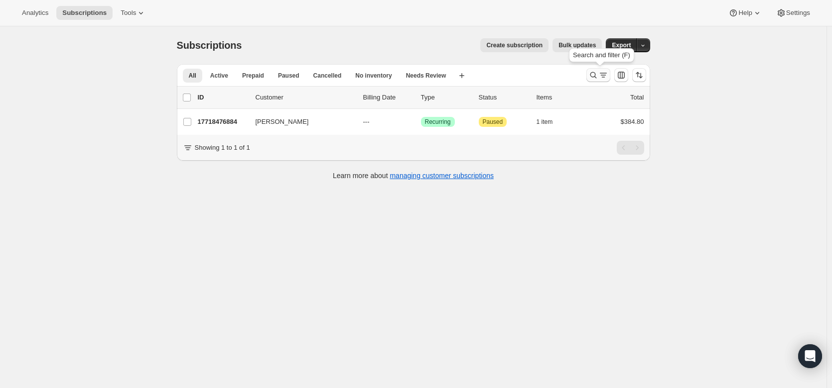
click at [596, 76] on icon "Search and filter results" at bounding box center [593, 75] width 6 height 6
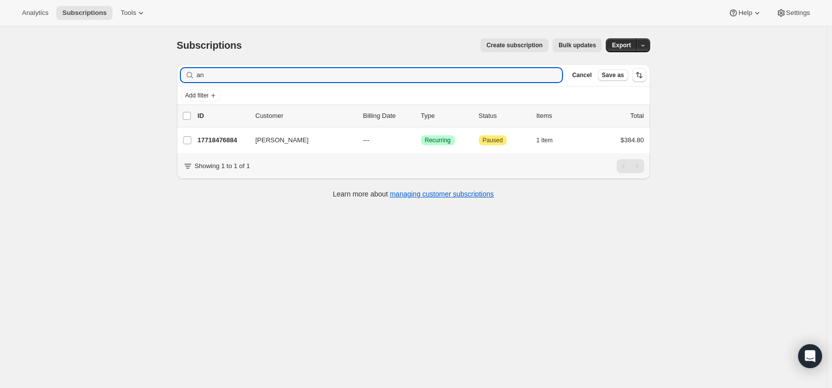
type input "a"
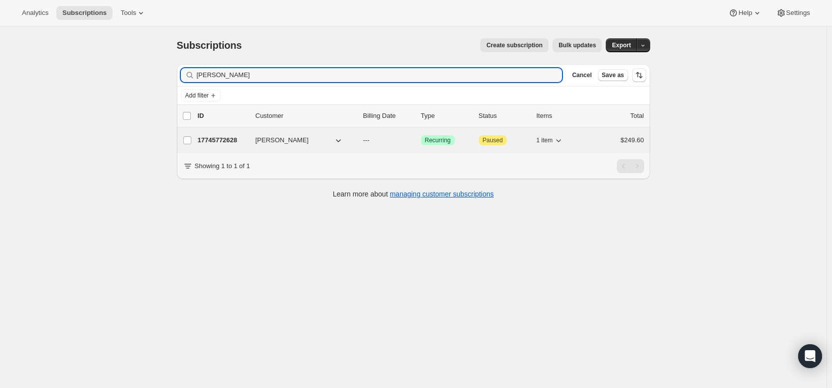
type input "geister"
click at [223, 140] on p "17745772628" at bounding box center [223, 140] width 50 height 10
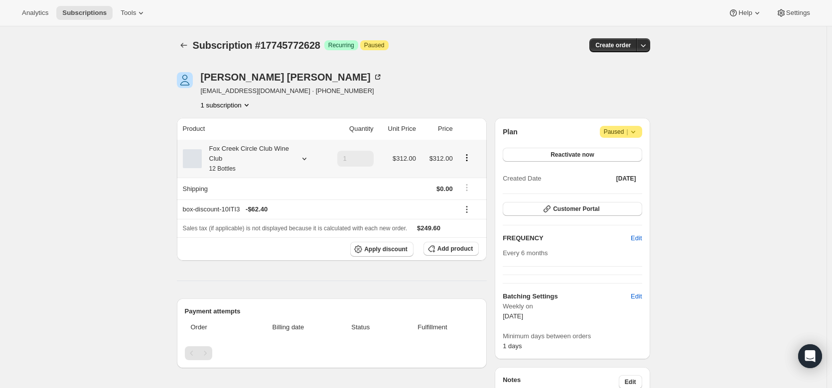
click at [306, 155] on icon at bounding box center [304, 159] width 10 height 10
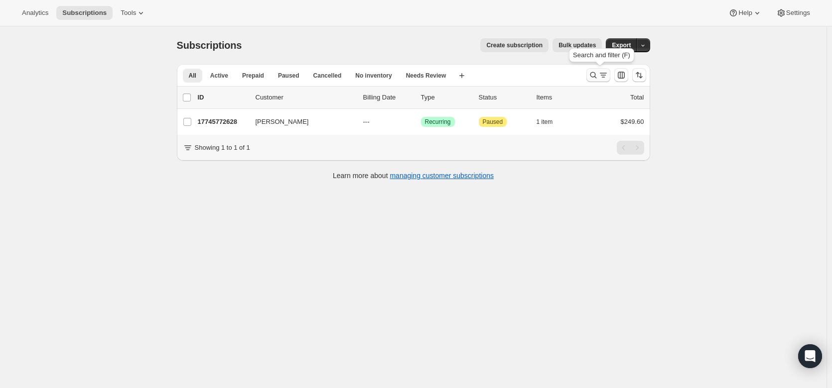
click at [598, 78] on icon "Search and filter results" at bounding box center [593, 75] width 10 height 10
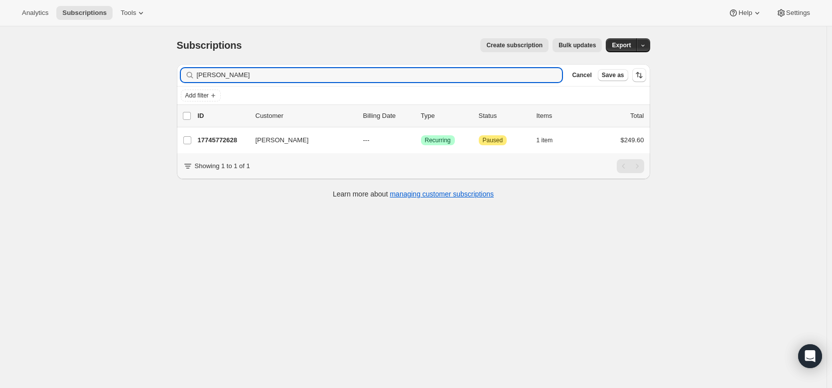
drag, startPoint x: 239, startPoint y: 74, endPoint x: 160, endPoint y: 86, distance: 79.1
click at [160, 86] on div "Subscriptions. This page is ready Subscriptions Create subscription Bulk update…" at bounding box center [413, 220] width 826 height 388
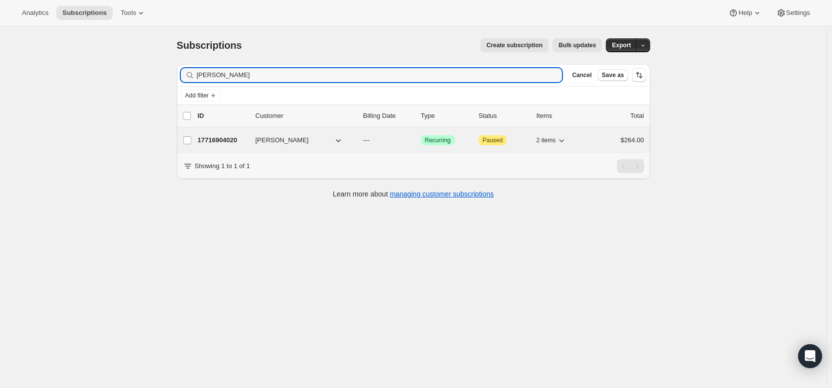
type input "Ross Jones"
click at [217, 142] on p "17716904020" at bounding box center [223, 140] width 50 height 10
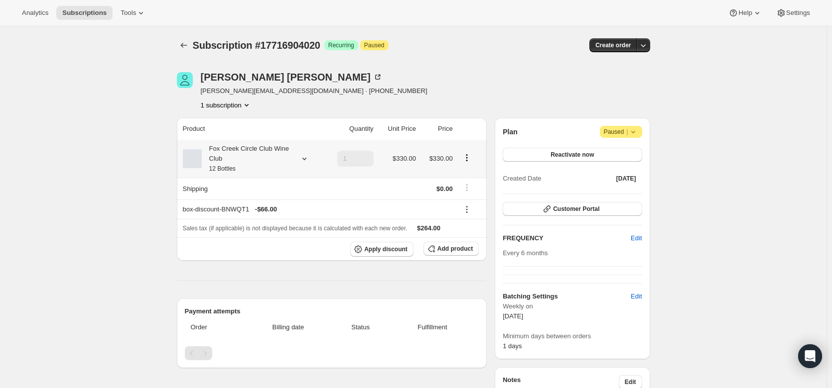
click at [301, 155] on div at bounding box center [302, 159] width 14 height 10
click at [93, 241] on div "Subscription #17716904020. This page is ready Subscription #17716904020 Success…" at bounding box center [413, 363] width 826 height 674
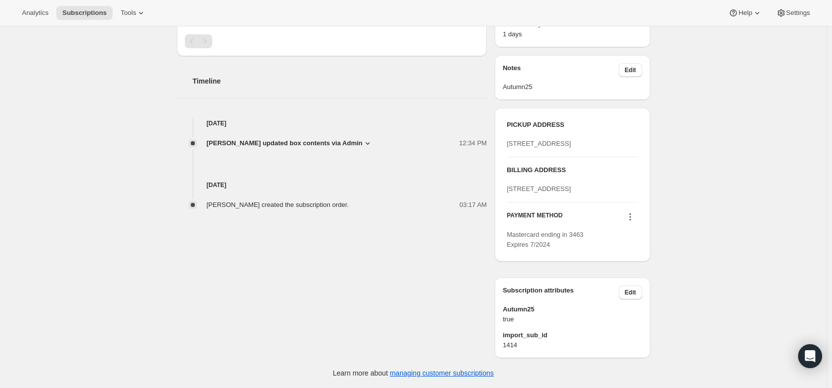
scroll to position [351, 0]
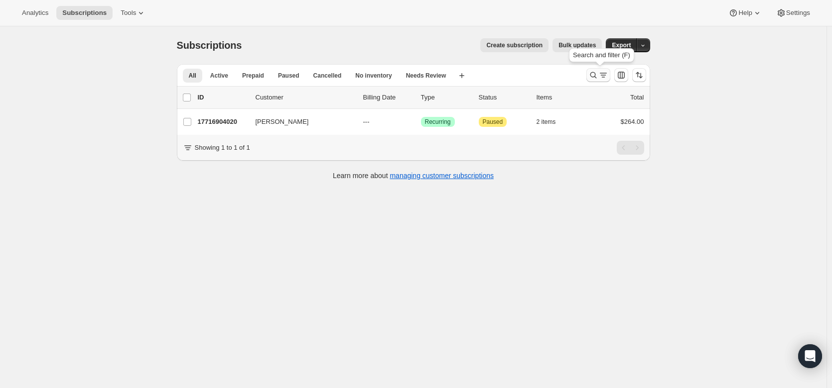
click at [593, 76] on icon "Search and filter results" at bounding box center [593, 75] width 10 height 10
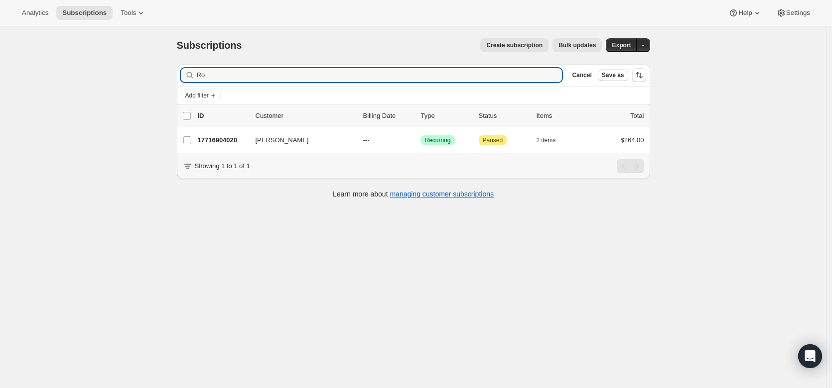
type input "R"
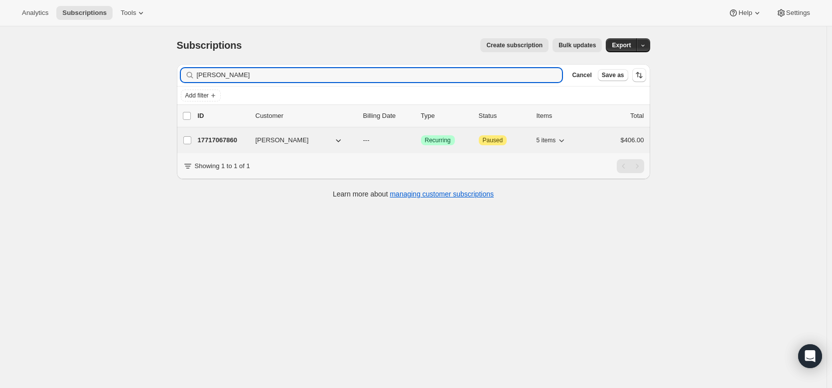
type input "peter Cobiac"
click at [224, 140] on p "17717067860" at bounding box center [223, 140] width 50 height 10
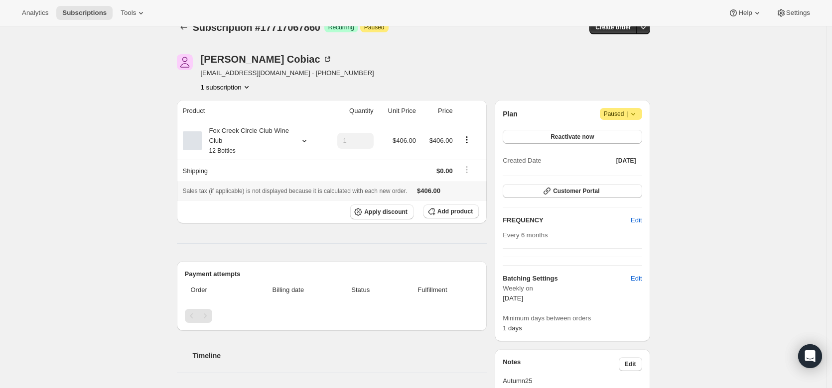
scroll to position [10, 0]
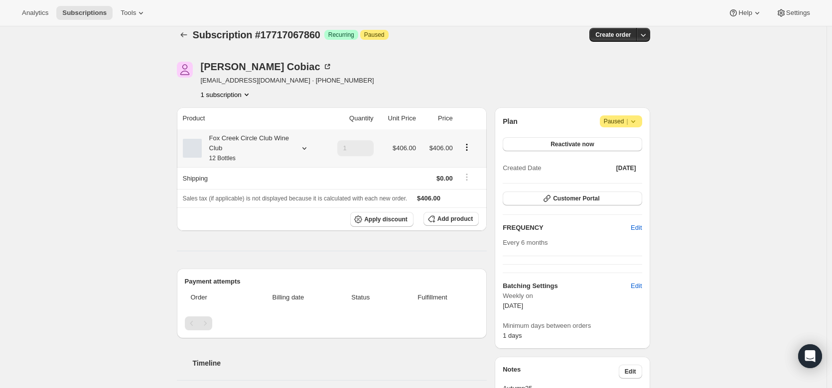
click at [302, 143] on div "Fox Creek Circle Club Wine Club 12 Bottles" at bounding box center [252, 148] width 138 height 30
click at [303, 148] on icon at bounding box center [304, 148] width 10 height 10
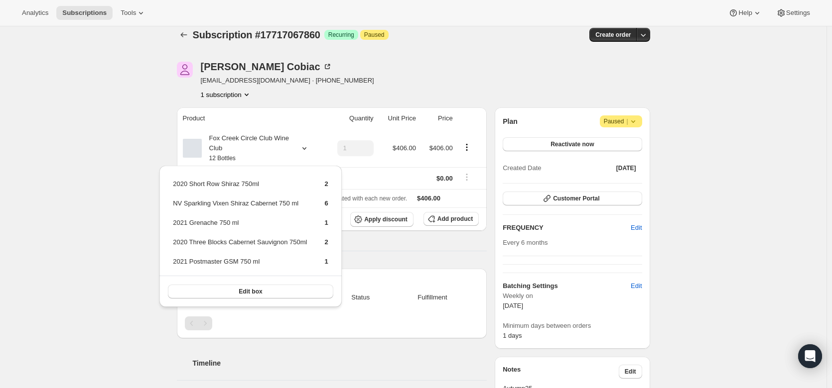
click at [144, 234] on div "Subscription #17717067860. This page is ready Subscription #17717067860 Success…" at bounding box center [413, 353] width 826 height 674
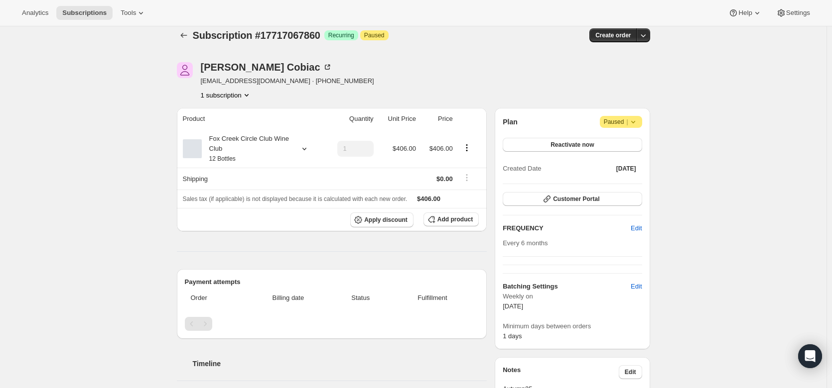
scroll to position [9, 0]
click at [75, 194] on div "Subscription #17717067860. This page is ready Subscription #17717067860 Success…" at bounding box center [413, 354] width 826 height 674
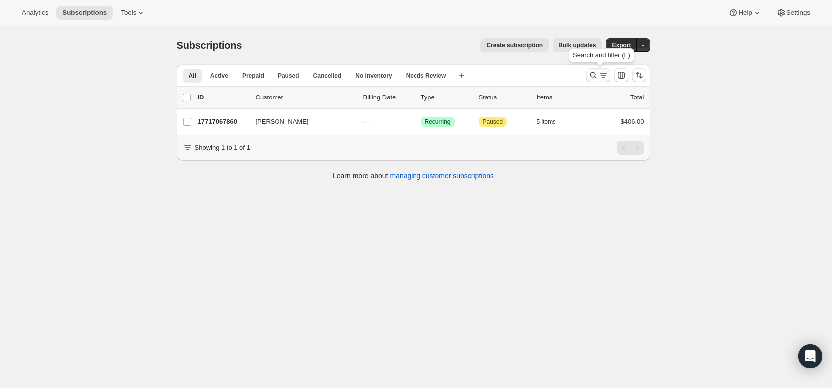
click at [594, 71] on icon "Search and filter results" at bounding box center [593, 75] width 10 height 10
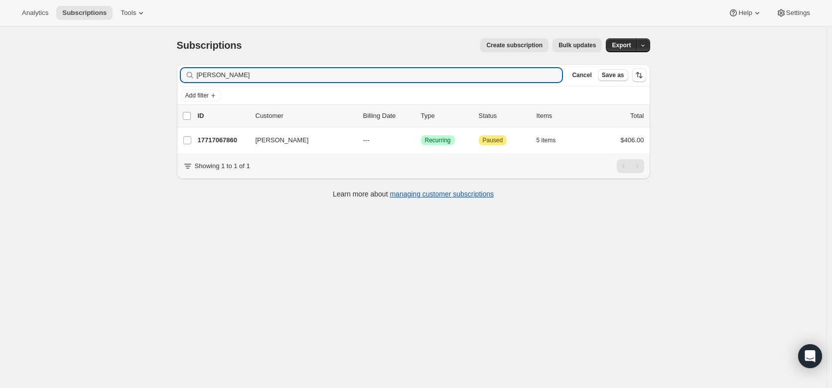
drag, startPoint x: 263, startPoint y: 68, endPoint x: 159, endPoint y: 81, distance: 104.9
click at [159, 81] on div "Subscriptions. This page is ready Subscriptions Create subscription Bulk update…" at bounding box center [413, 220] width 826 height 388
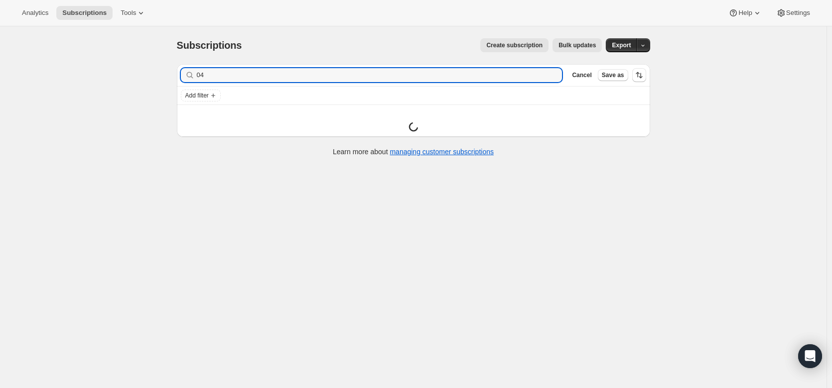
type input "0"
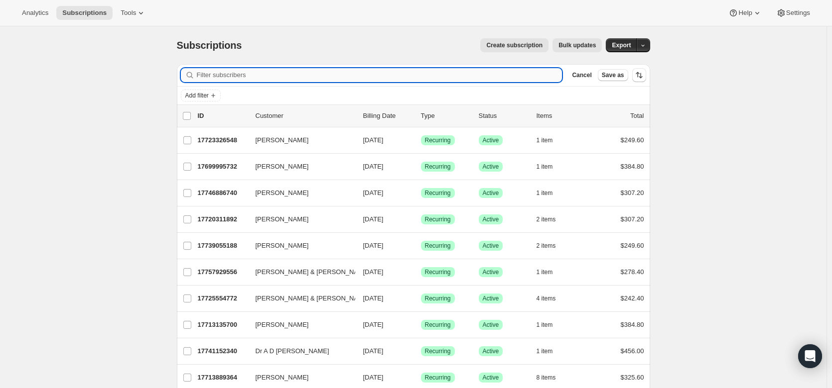
click at [210, 76] on input "Filter subscribers" at bounding box center [380, 75] width 366 height 14
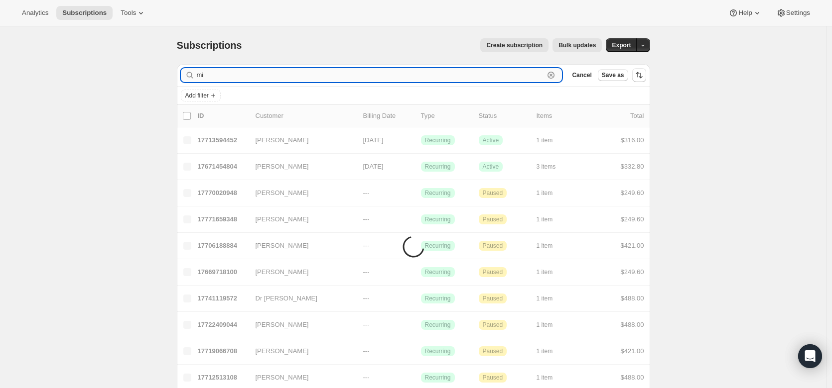
type input "m"
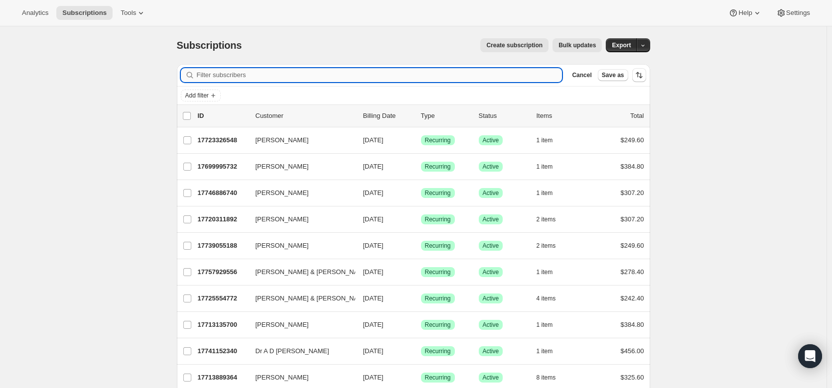
click at [213, 76] on input "Filter subscribers" at bounding box center [380, 75] width 366 height 14
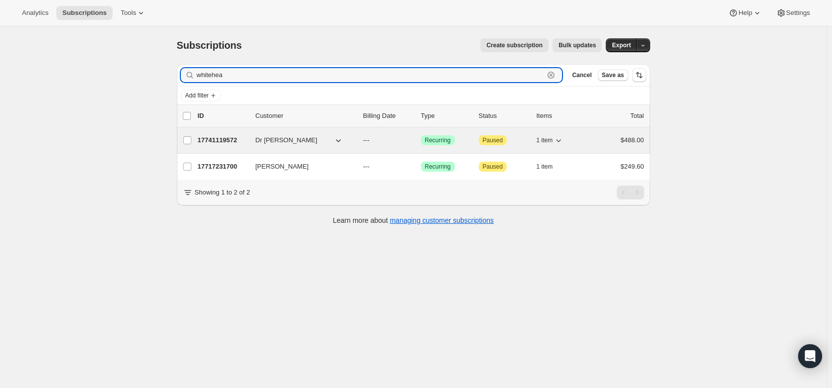
type input "whitehea"
click at [214, 138] on p "17741119572" at bounding box center [223, 140] width 50 height 10
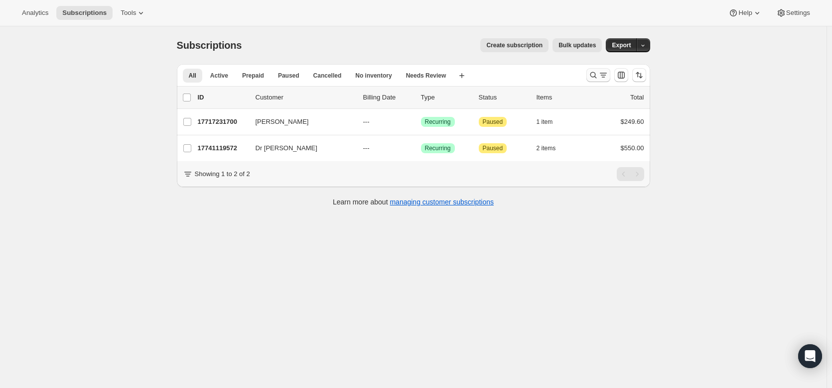
click at [591, 75] on icon "Search and filter results" at bounding box center [593, 75] width 10 height 10
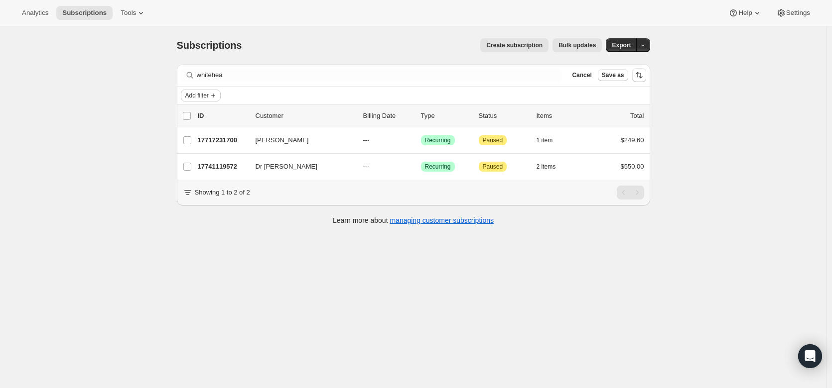
click at [213, 92] on icon "Add filter" at bounding box center [213, 96] width 8 height 8
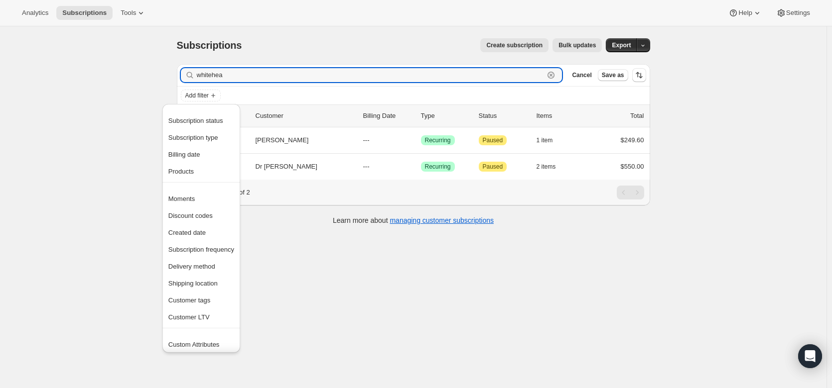
drag, startPoint x: 233, startPoint y: 76, endPoint x: 193, endPoint y: 74, distance: 39.9
click at [193, 74] on div "whitehea Clear" at bounding box center [371, 75] width 381 height 14
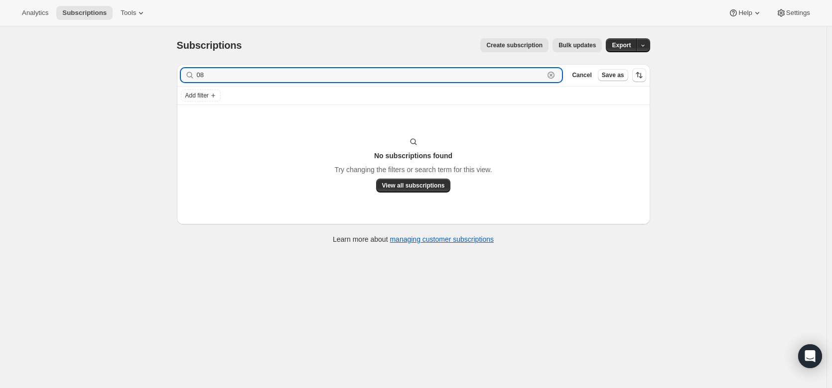
type input "0"
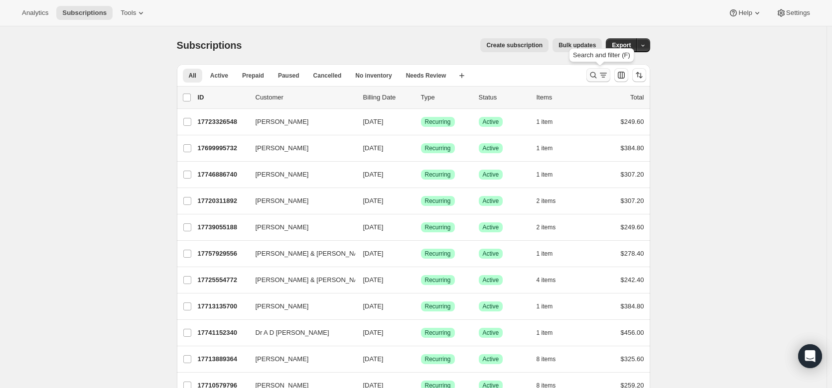
click at [594, 72] on icon "Search and filter results" at bounding box center [593, 75] width 10 height 10
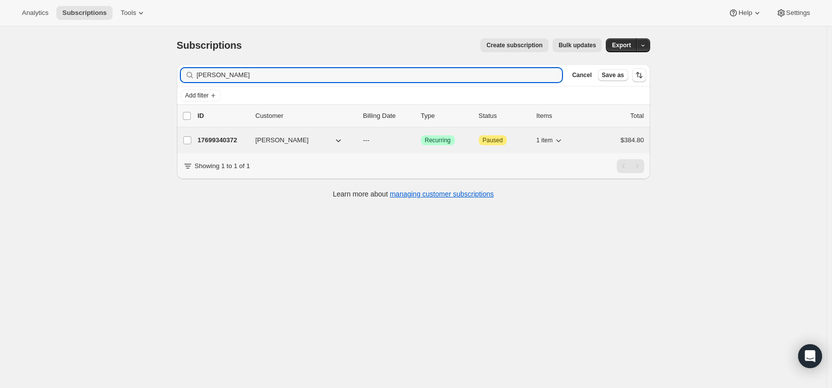
type input "[PERSON_NAME]"
click at [232, 136] on p "17699340372" at bounding box center [223, 140] width 50 height 10
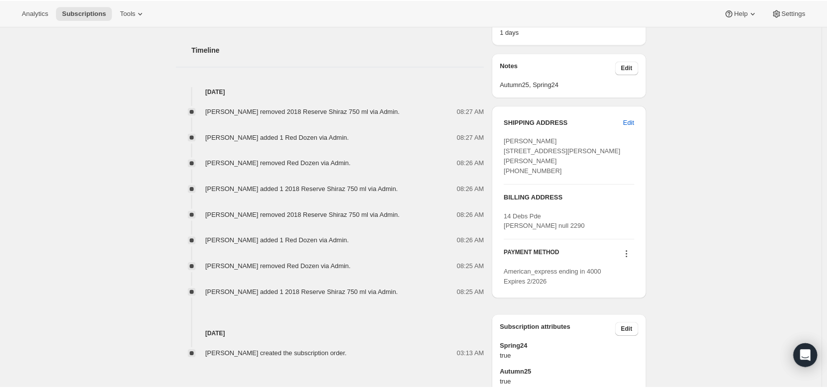
scroll to position [314, 0]
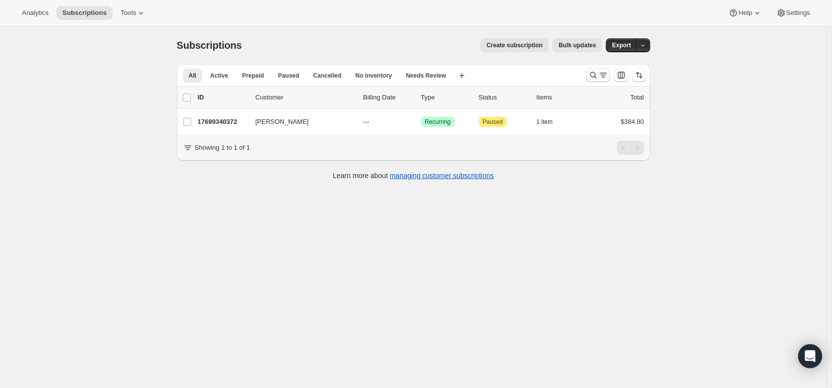
click at [592, 71] on icon "Search and filter results" at bounding box center [593, 75] width 10 height 10
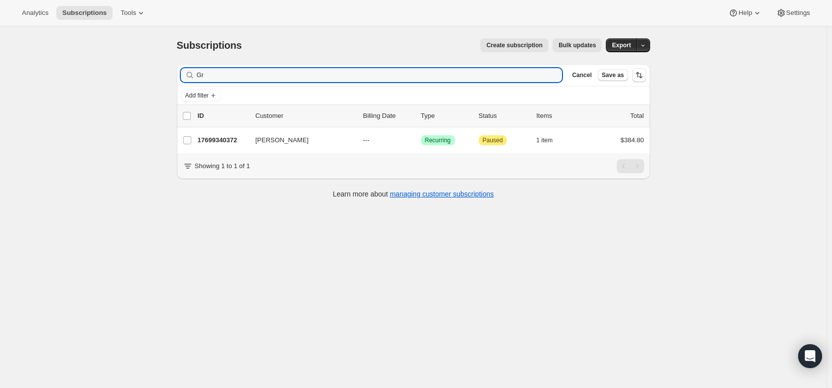
type input "G"
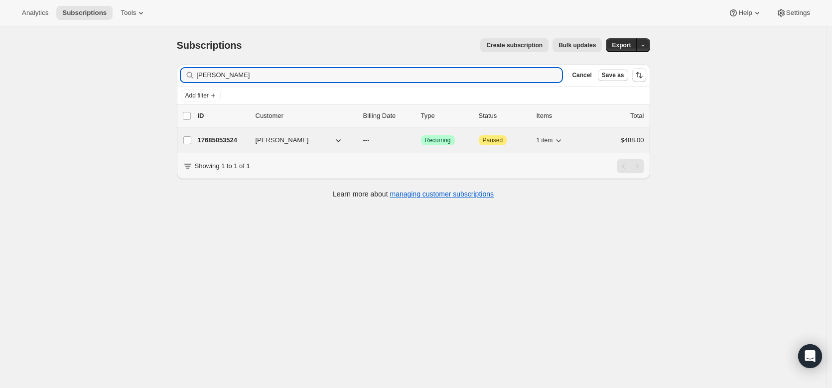
type input "[PERSON_NAME]"
click at [230, 140] on p "17685053524" at bounding box center [223, 140] width 50 height 10
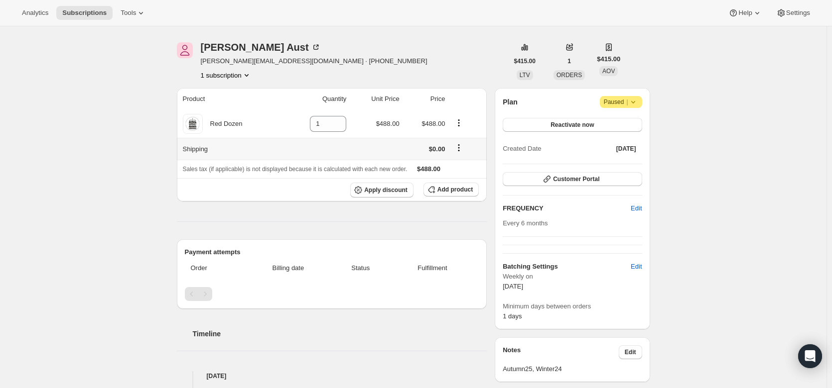
scroll to position [29, 0]
click at [447, 191] on span "Add product" at bounding box center [454, 190] width 35 height 8
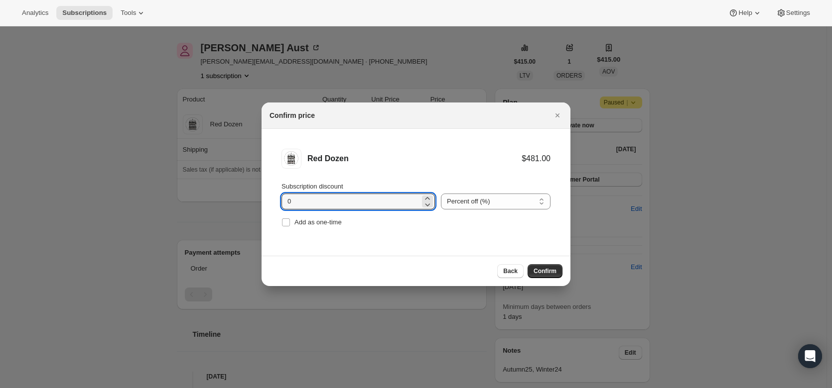
drag, startPoint x: 316, startPoint y: 200, endPoint x: 265, endPoint y: 203, distance: 50.4
click at [265, 203] on li "Red Dozen $481.00 Subscription discount 0 Percent off (%) Amount off ($) Percen…" at bounding box center [415, 189] width 309 height 121
type input "20"
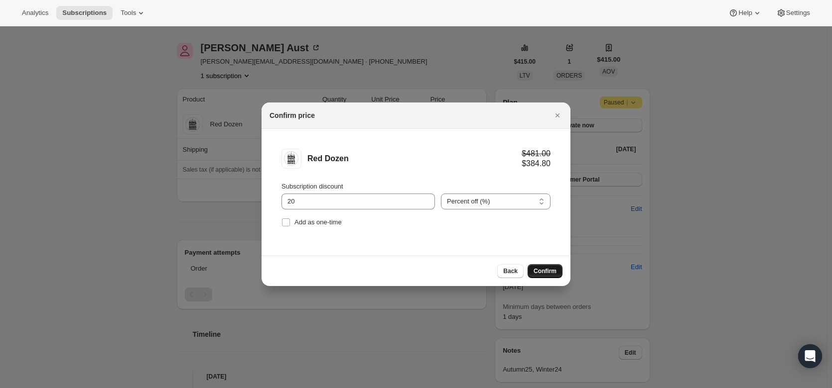
click at [538, 265] on button "Confirm" at bounding box center [544, 271] width 35 height 14
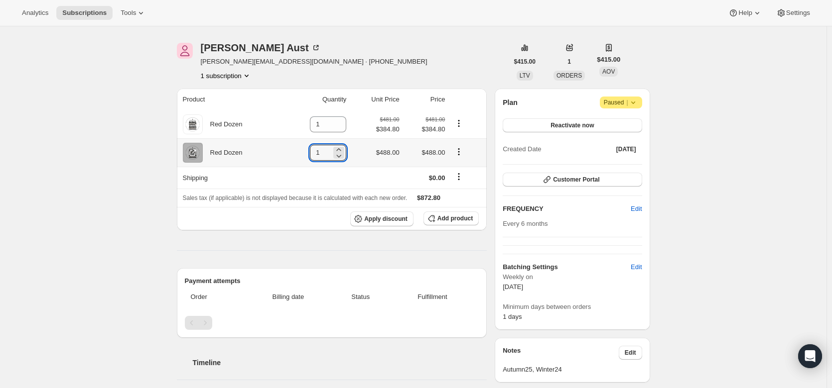
drag, startPoint x: 325, startPoint y: 153, endPoint x: 295, endPoint y: 150, distance: 30.0
click at [295, 150] on td "1" at bounding box center [316, 152] width 66 height 28
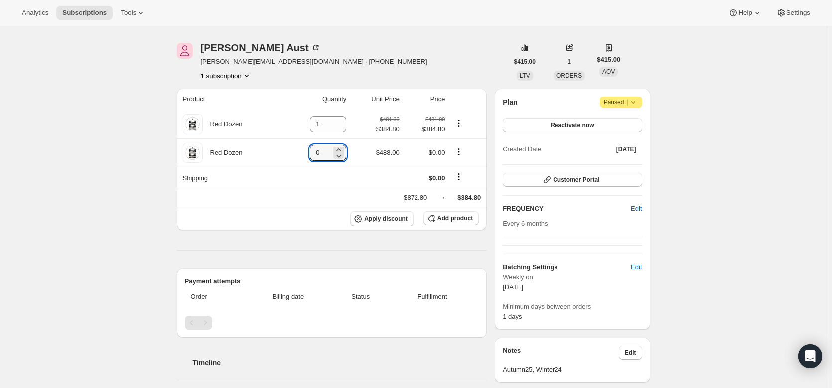
type input "0"
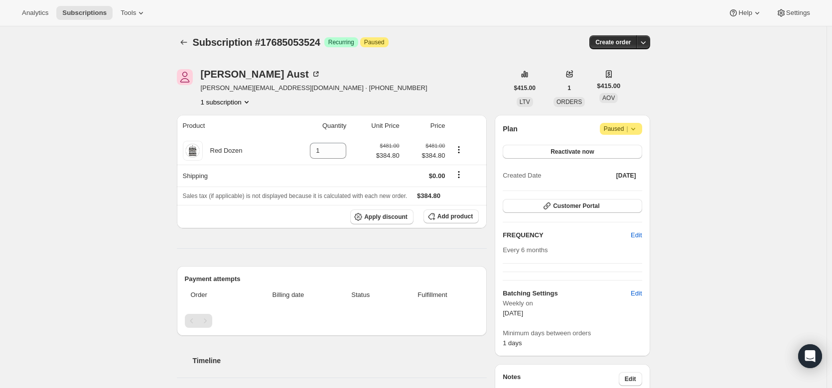
scroll to position [1, 0]
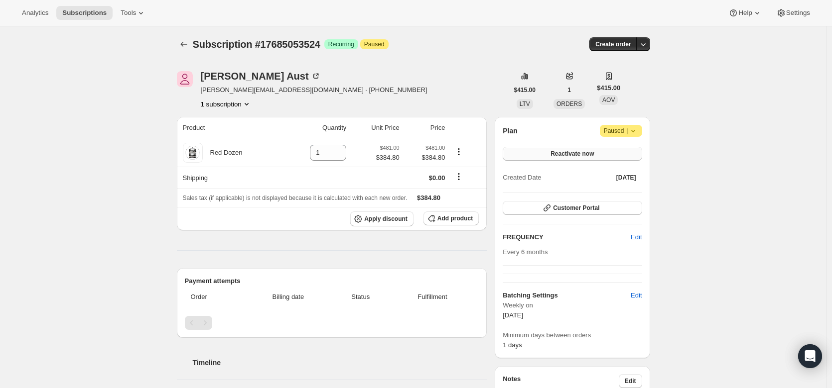
click at [590, 154] on span "Reactivate now" at bounding box center [571, 154] width 43 height 8
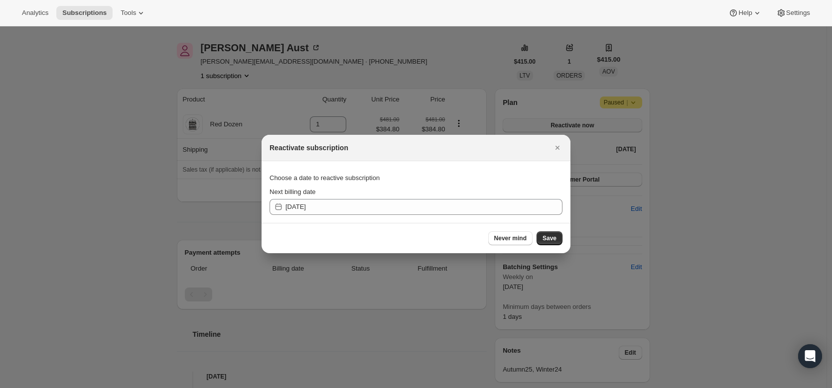
scroll to position [0, 0]
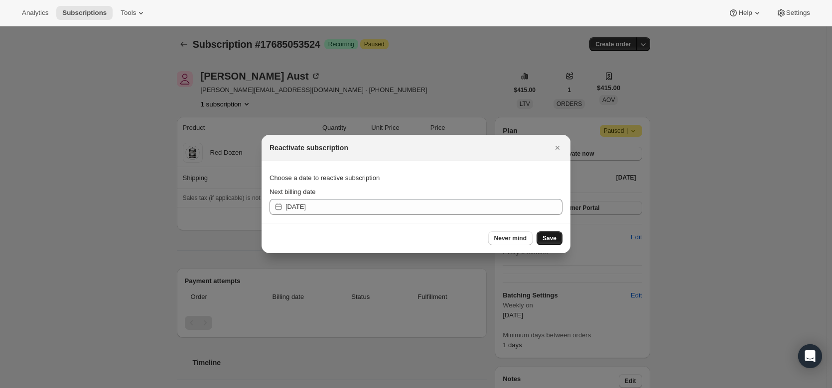
click at [553, 236] on span "Save" at bounding box center [549, 239] width 14 height 8
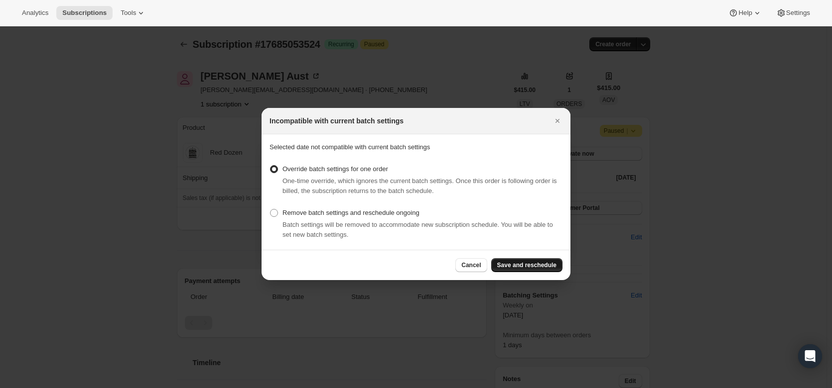
click at [534, 259] on button "Save and reschedule" at bounding box center [526, 265] width 71 height 14
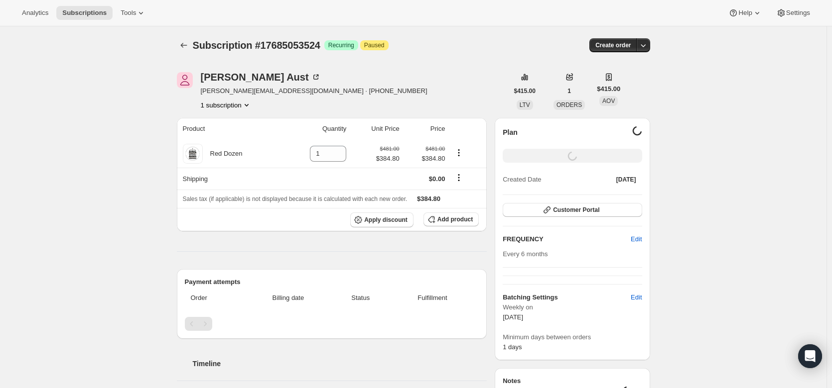
scroll to position [1, 0]
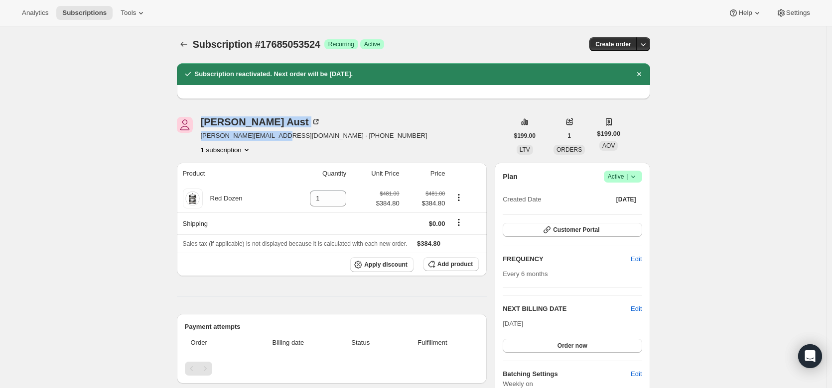
drag, startPoint x: 277, startPoint y: 138, endPoint x: 198, endPoint y: 140, distance: 79.7
click at [198, 140] on div "[PERSON_NAME] [PERSON_NAME][EMAIL_ADDRESS][DOMAIN_NAME] · [PHONE_NUMBER] 1 subs…" at bounding box center [342, 136] width 331 height 38
click at [278, 135] on span "[PERSON_NAME][EMAIL_ADDRESS][DOMAIN_NAME] · [PHONE_NUMBER]" at bounding box center [314, 136] width 227 height 10
drag, startPoint x: 278, startPoint y: 135, endPoint x: 201, endPoint y: 139, distance: 77.8
click at [201, 139] on div "[PERSON_NAME] [PERSON_NAME][EMAIL_ADDRESS][DOMAIN_NAME] · [PHONE_NUMBER] 1 subs…" at bounding box center [342, 136] width 331 height 38
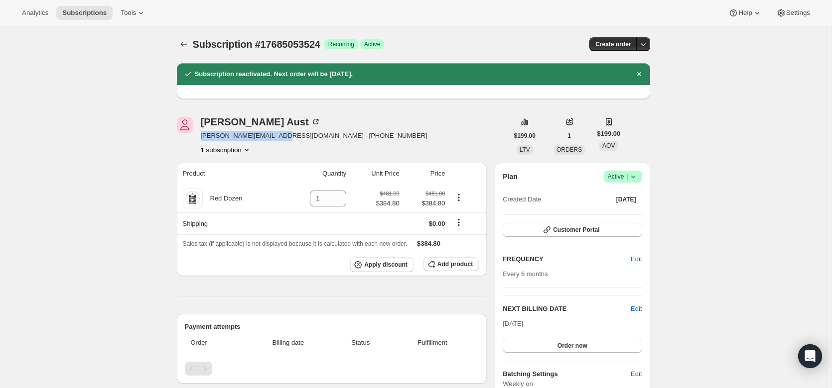
copy span "[EMAIL_ADDRESS][DOMAIN_NAME]"
drag, startPoint x: 279, startPoint y: 135, endPoint x: 201, endPoint y: 137, distance: 77.7
click at [201, 137] on div "[PERSON_NAME] [PERSON_NAME][EMAIL_ADDRESS][DOMAIN_NAME] · [PHONE_NUMBER] 1 subs…" at bounding box center [342, 136] width 331 height 38
copy span "[EMAIL_ADDRESS][DOMAIN_NAME]"
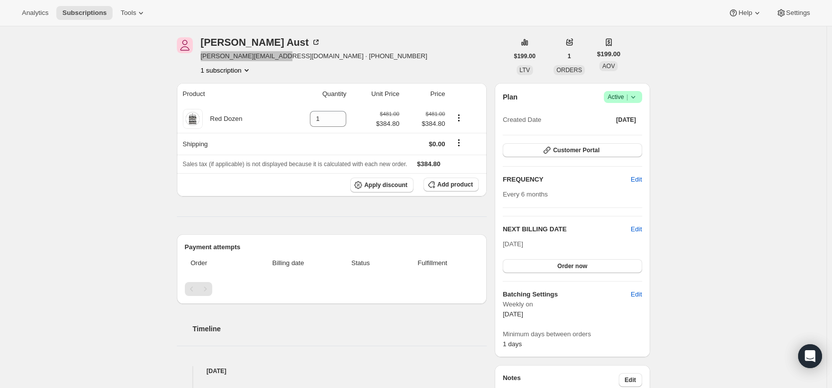
scroll to position [80, 0]
click at [575, 151] on span "Customer Portal" at bounding box center [576, 151] width 46 height 8
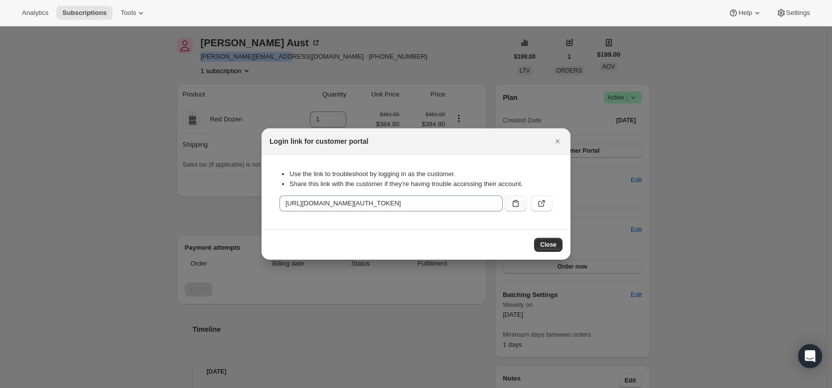
click at [515, 205] on icon ":rk9:" at bounding box center [515, 204] width 10 height 10
copy span "[EMAIL_ADDRESS][DOMAIN_NAME]"
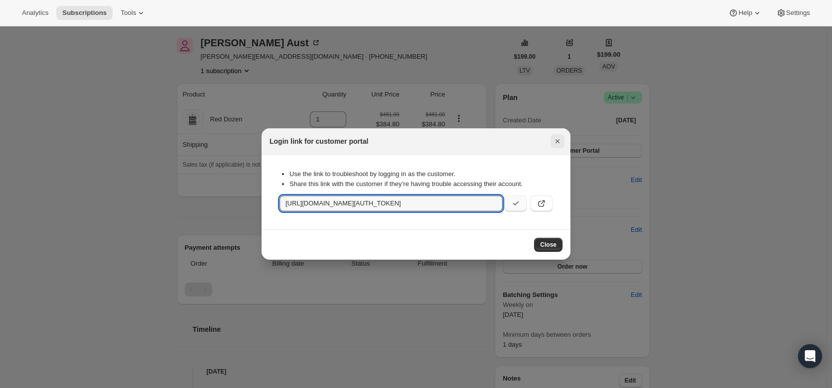
click at [559, 141] on icon "Close" at bounding box center [557, 141] width 10 height 10
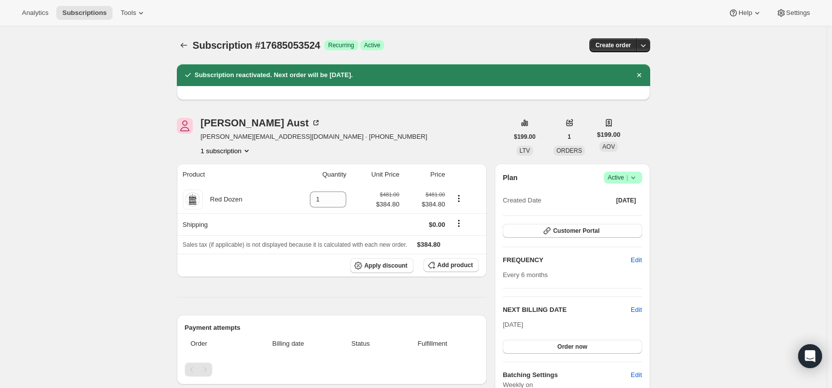
scroll to position [80, 0]
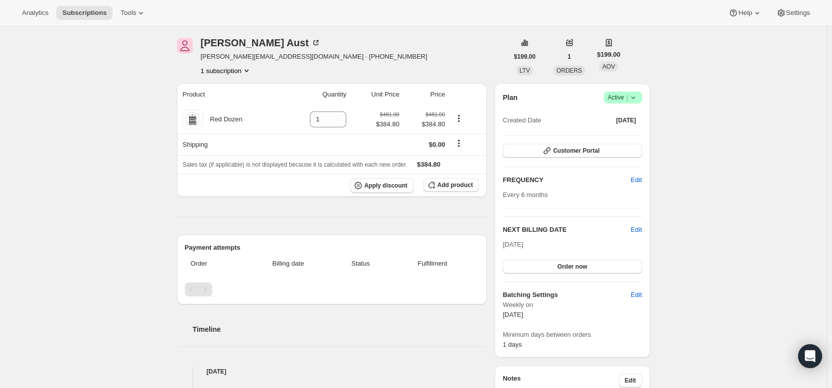
click at [281, 57] on span "[PERSON_NAME][EMAIL_ADDRESS][DOMAIN_NAME] · [PHONE_NUMBER]" at bounding box center [314, 57] width 227 height 10
drag, startPoint x: 279, startPoint y: 56, endPoint x: 199, endPoint y: 60, distance: 79.8
click at [199, 60] on div "[PERSON_NAME] [PERSON_NAME][EMAIL_ADDRESS][DOMAIN_NAME] · [PHONE_NUMBER] 1 subs…" at bounding box center [342, 57] width 331 height 38
copy span "[EMAIL_ADDRESS][DOMAIN_NAME]"
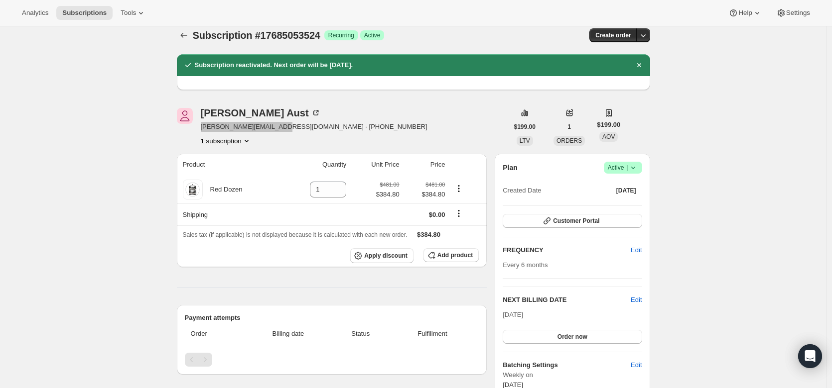
scroll to position [0, 0]
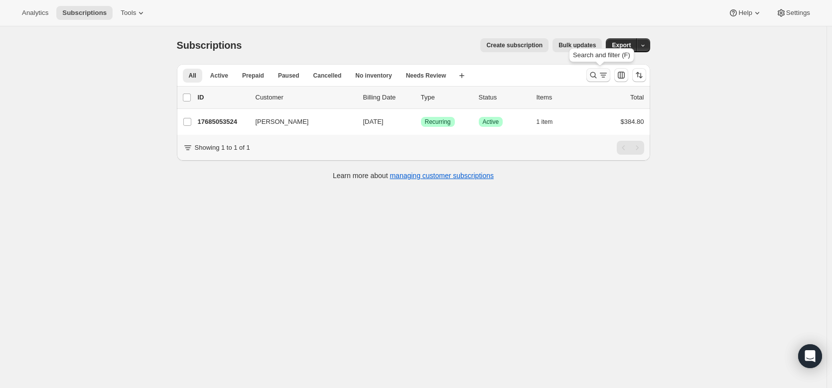
click at [594, 75] on icon "Search and filter results" at bounding box center [593, 75] width 10 height 10
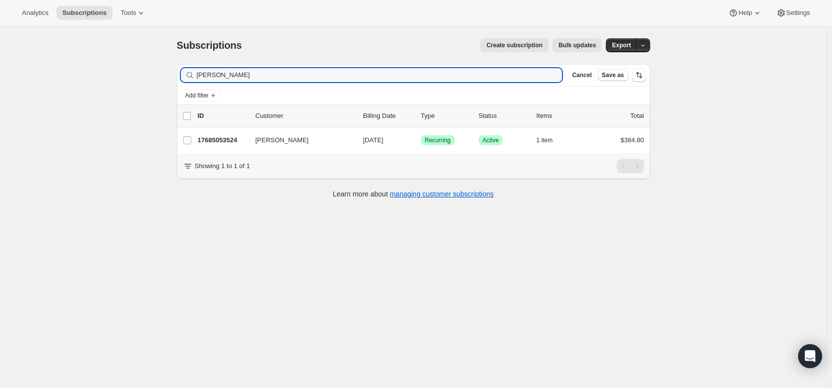
drag, startPoint x: 237, startPoint y: 76, endPoint x: 166, endPoint y: 73, distance: 70.8
click at [166, 73] on div "Subscriptions. This page is ready Subscriptions Create subscription Bulk update…" at bounding box center [413, 220] width 826 height 388
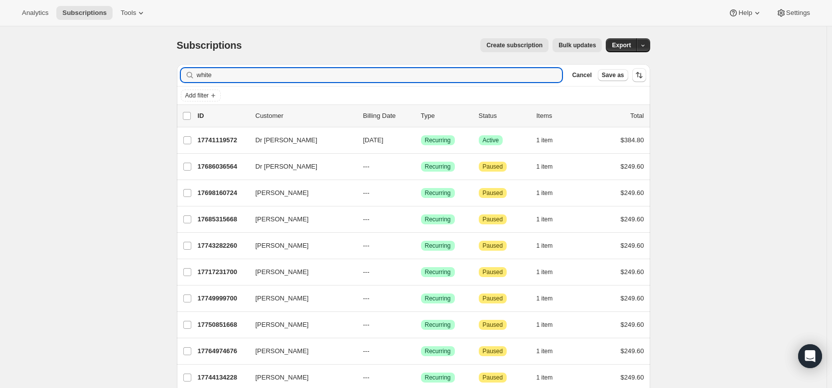
drag, startPoint x: 232, startPoint y: 80, endPoint x: 184, endPoint y: 74, distance: 47.8
click at [184, 74] on div "white Clear" at bounding box center [371, 75] width 381 height 14
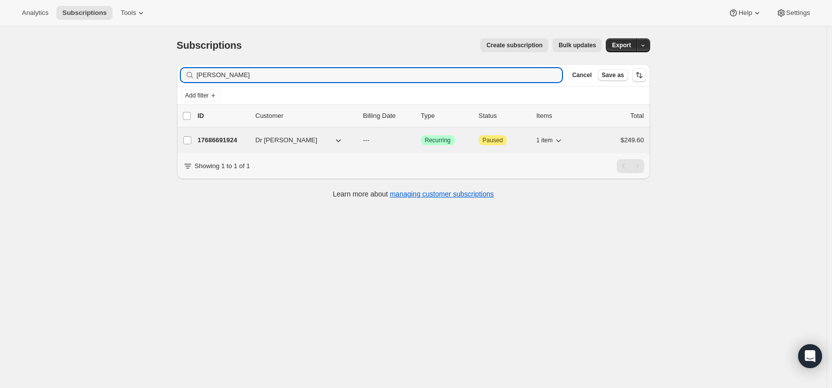
type input "[PERSON_NAME]"
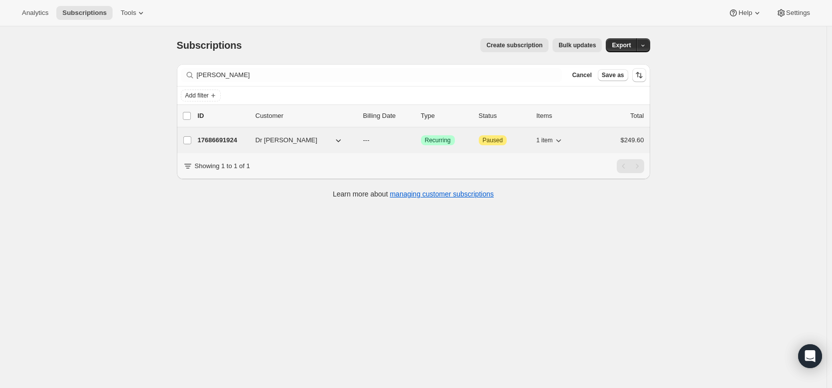
click at [224, 142] on p "17686691924" at bounding box center [223, 140] width 50 height 10
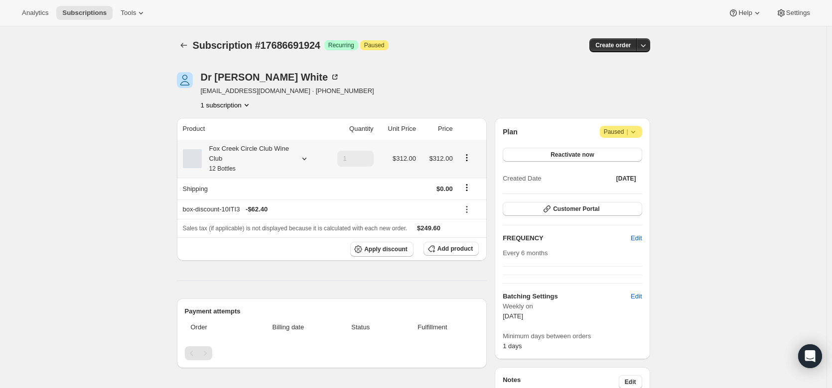
click at [303, 156] on icon at bounding box center [304, 159] width 10 height 10
click at [256, 220] on button "Edit box" at bounding box center [250, 225] width 98 height 14
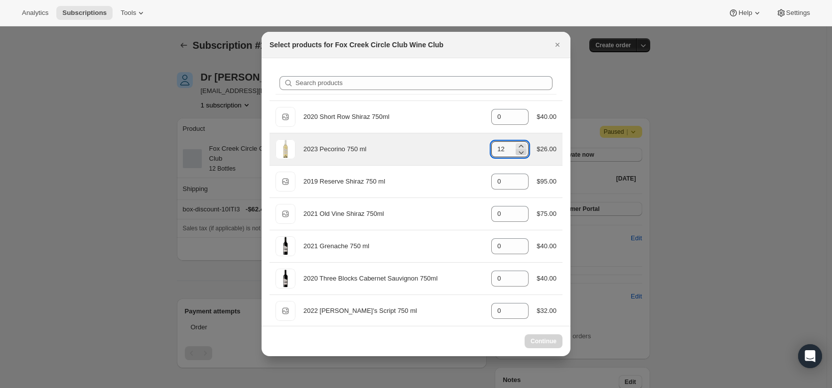
click at [522, 153] on icon ":r13p:" at bounding box center [521, 152] width 10 height 10
click at [519, 155] on icon ":r13p:" at bounding box center [521, 152] width 10 height 10
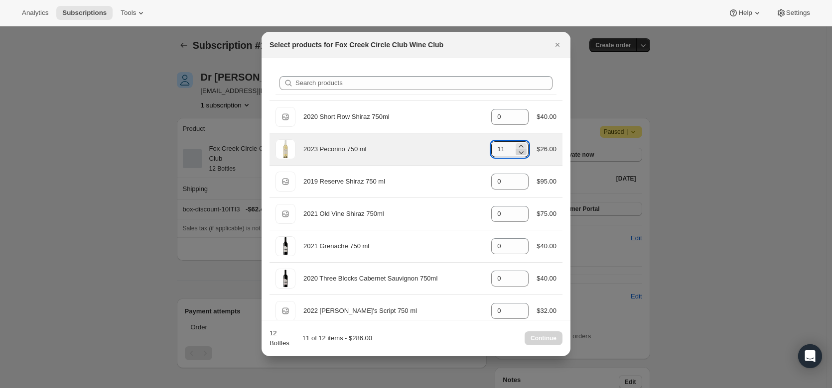
click at [519, 155] on icon ":r13p:" at bounding box center [521, 152] width 10 height 10
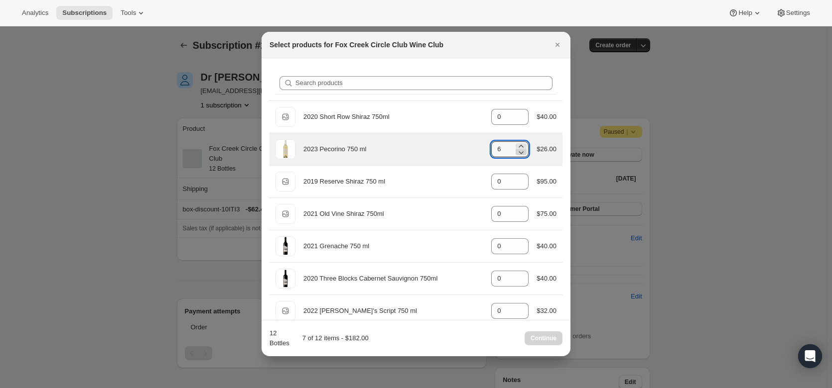
click at [519, 155] on icon ":r13p:" at bounding box center [521, 152] width 10 height 10
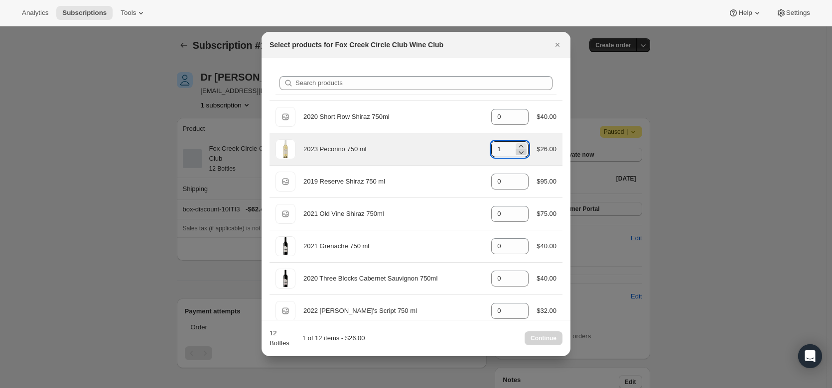
click at [519, 155] on icon ":r13p:" at bounding box center [521, 152] width 10 height 10
type input "0"
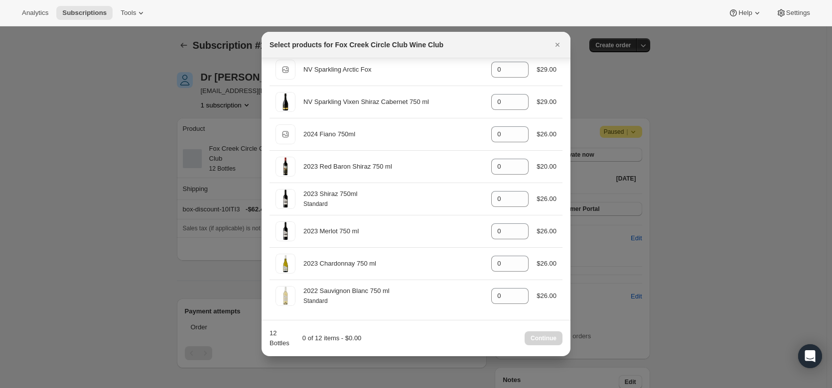
scroll to position [403, 0]
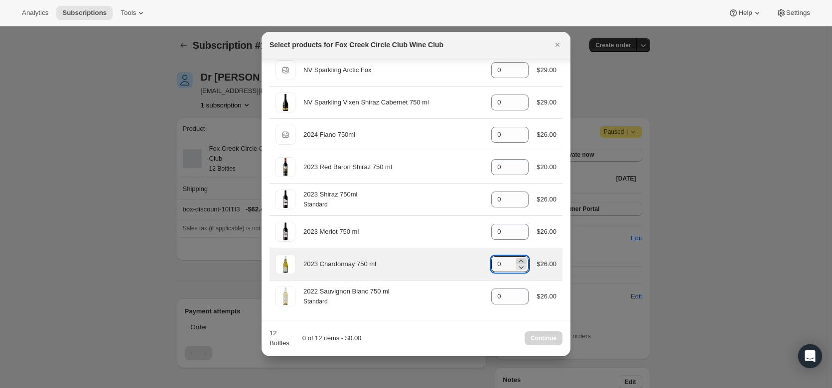
click at [517, 259] on icon ":r13p:" at bounding box center [521, 261] width 10 height 10
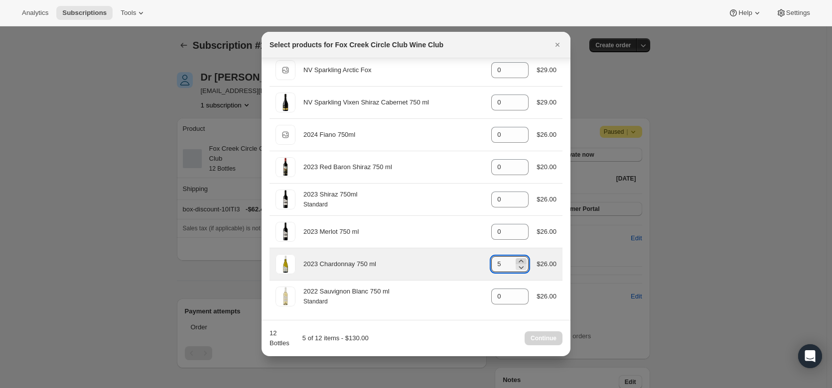
click at [517, 259] on icon ":r13p:" at bounding box center [521, 261] width 10 height 10
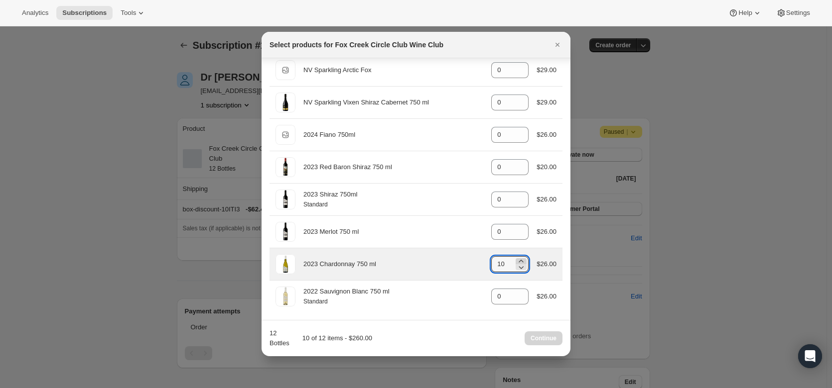
click at [517, 259] on icon ":r13p:" at bounding box center [521, 261] width 10 height 10
type input "12"
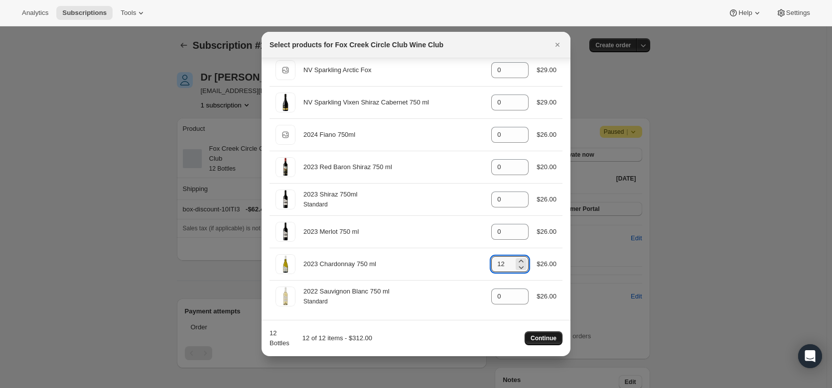
click at [544, 335] on button "Continue" at bounding box center [543, 339] width 38 height 14
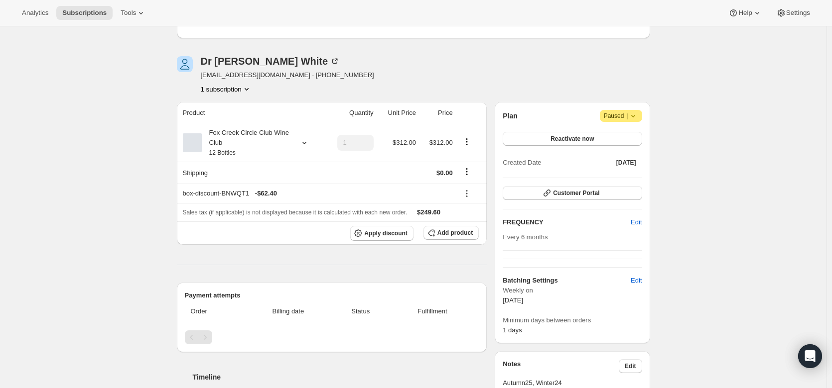
scroll to position [53, 0]
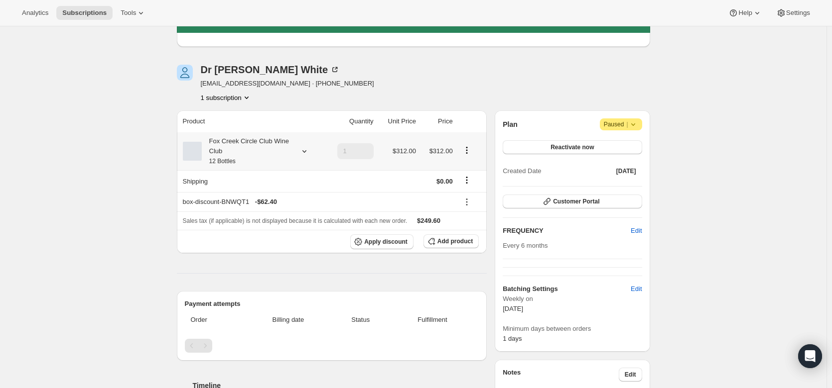
click at [300, 151] on div at bounding box center [302, 151] width 14 height 10
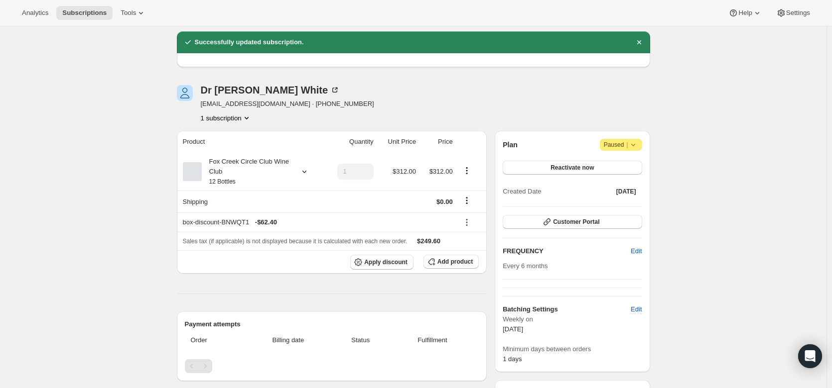
scroll to position [32, 0]
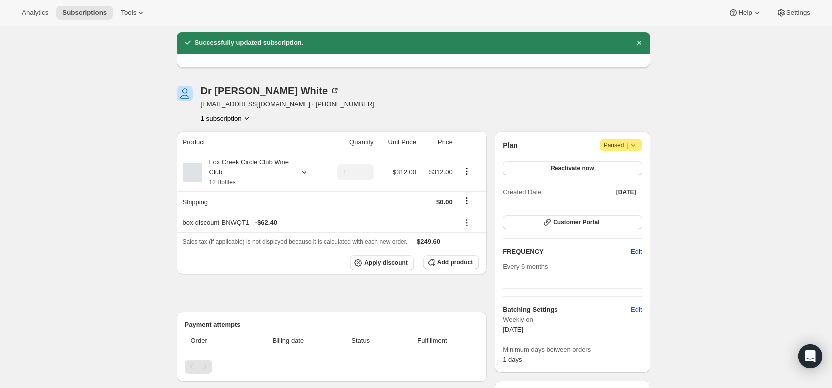
click at [638, 252] on span "Edit" at bounding box center [635, 252] width 11 height 10
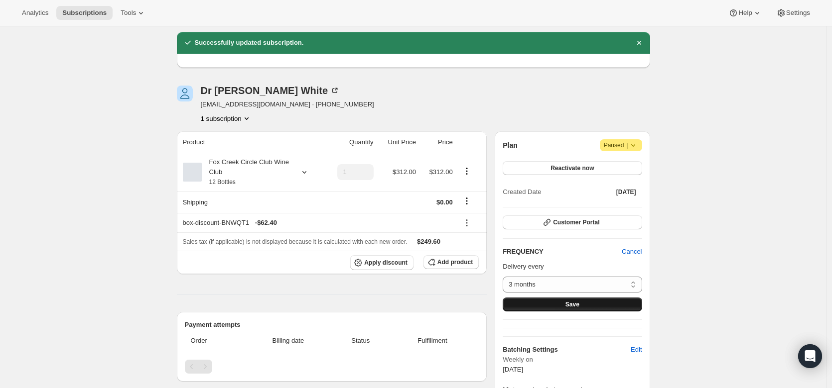
click at [606, 298] on button "Save" at bounding box center [571, 305] width 139 height 14
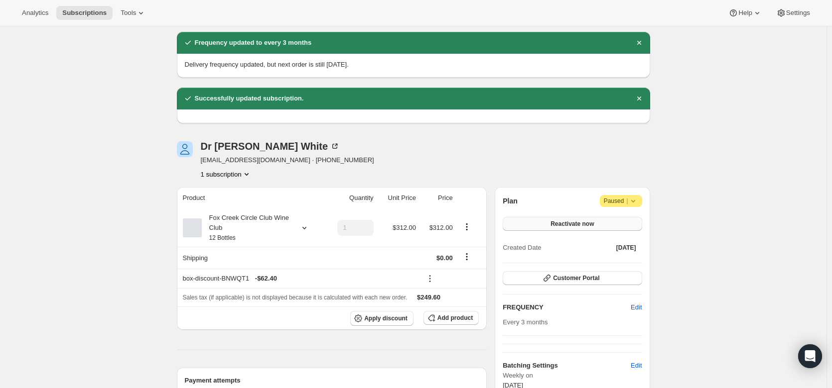
click at [565, 221] on span "Reactivate now" at bounding box center [571, 224] width 43 height 8
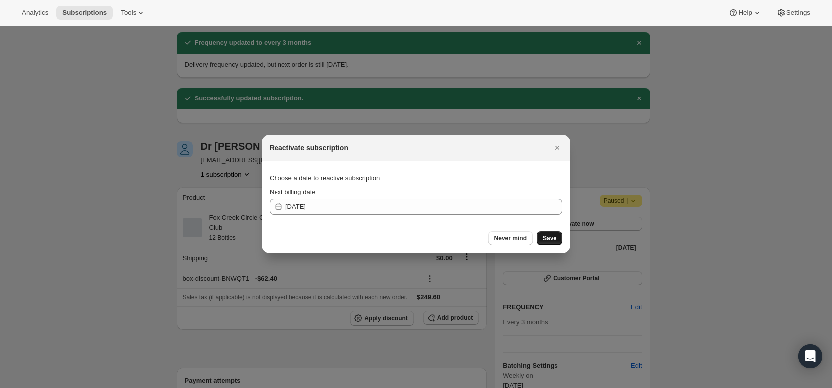
click at [542, 238] on button "Save" at bounding box center [549, 239] width 26 height 14
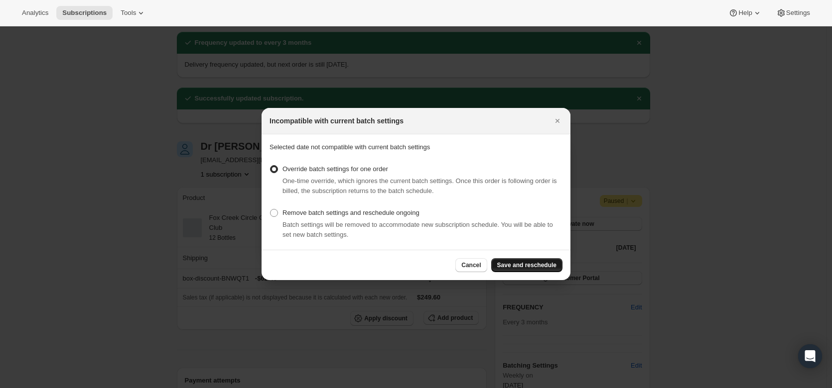
click at [537, 266] on span "Save and reschedule" at bounding box center [526, 265] width 59 height 8
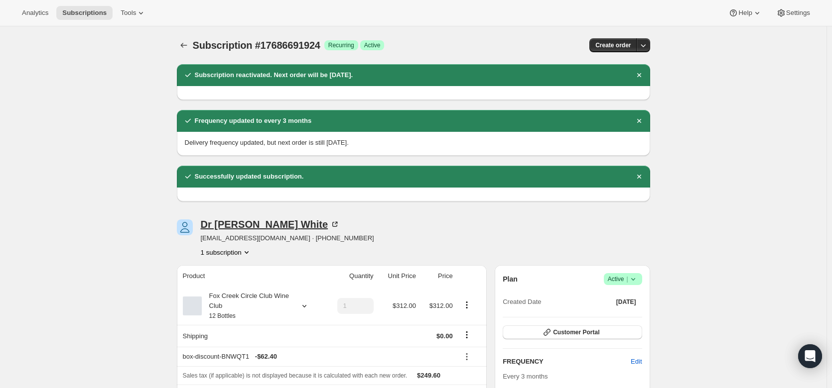
click at [335, 224] on icon at bounding box center [336, 223] width 3 height 3
